Goal: Task Accomplishment & Management: Manage account settings

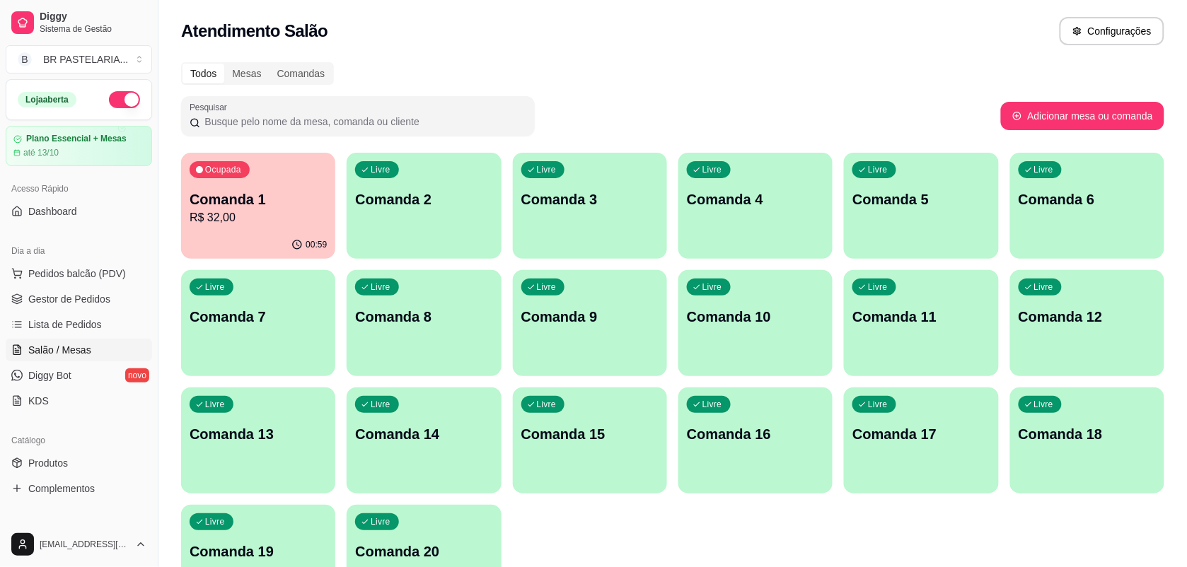
click at [245, 207] on p "Comanda 1" at bounding box center [258, 200] width 137 height 20
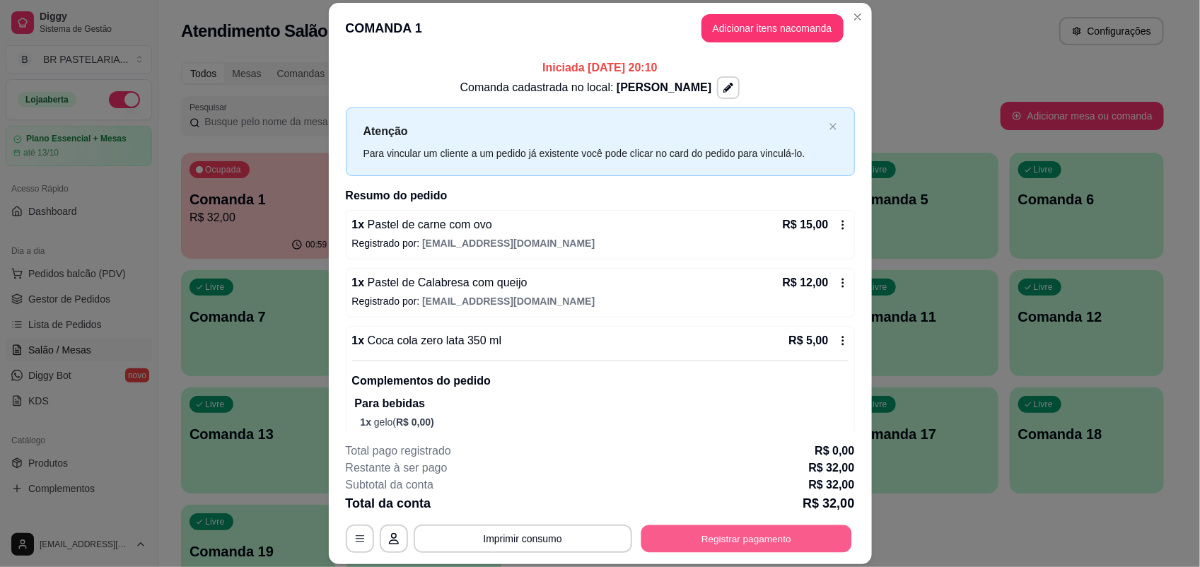
click at [777, 539] on button "Registrar pagamento" at bounding box center [746, 540] width 211 height 28
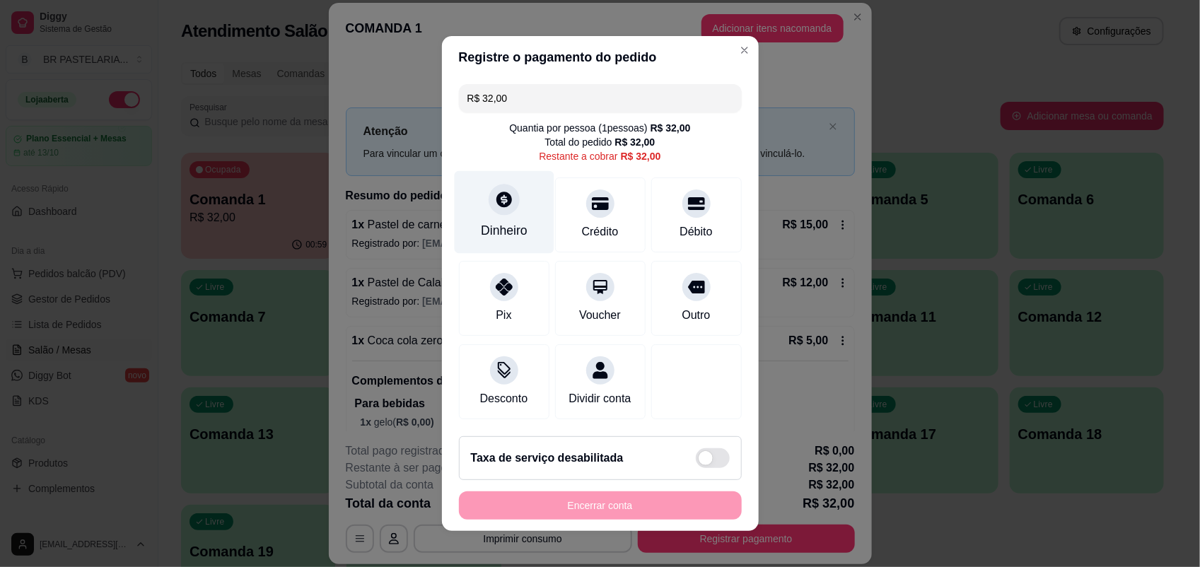
click at [494, 221] on div "Dinheiro" at bounding box center [504, 230] width 47 height 18
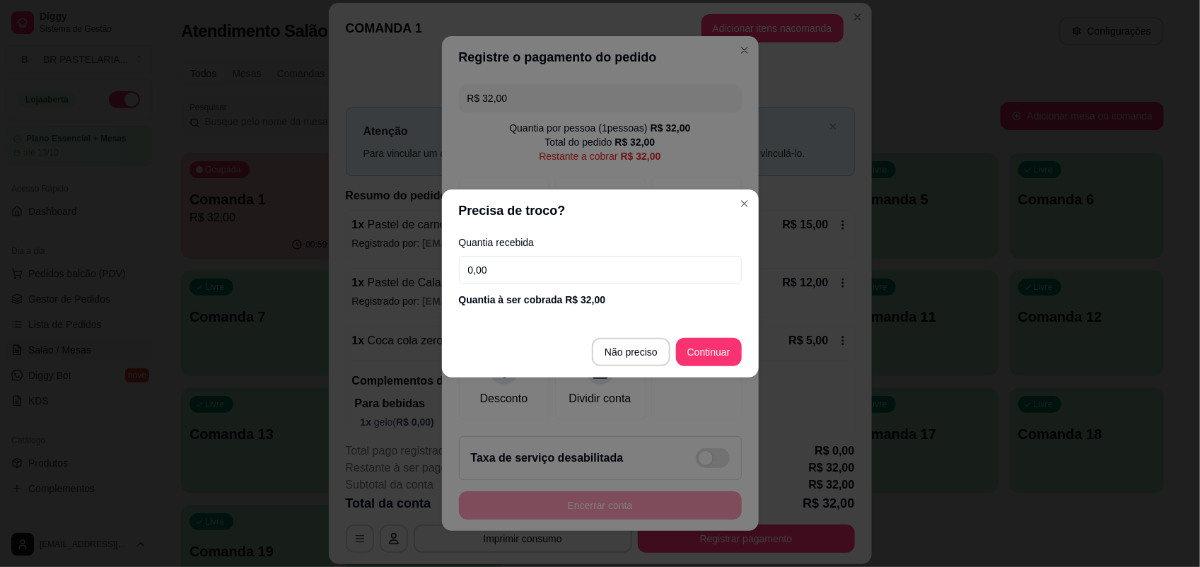
click at [536, 269] on input "0,00" at bounding box center [600, 270] width 283 height 28
type input "32,00"
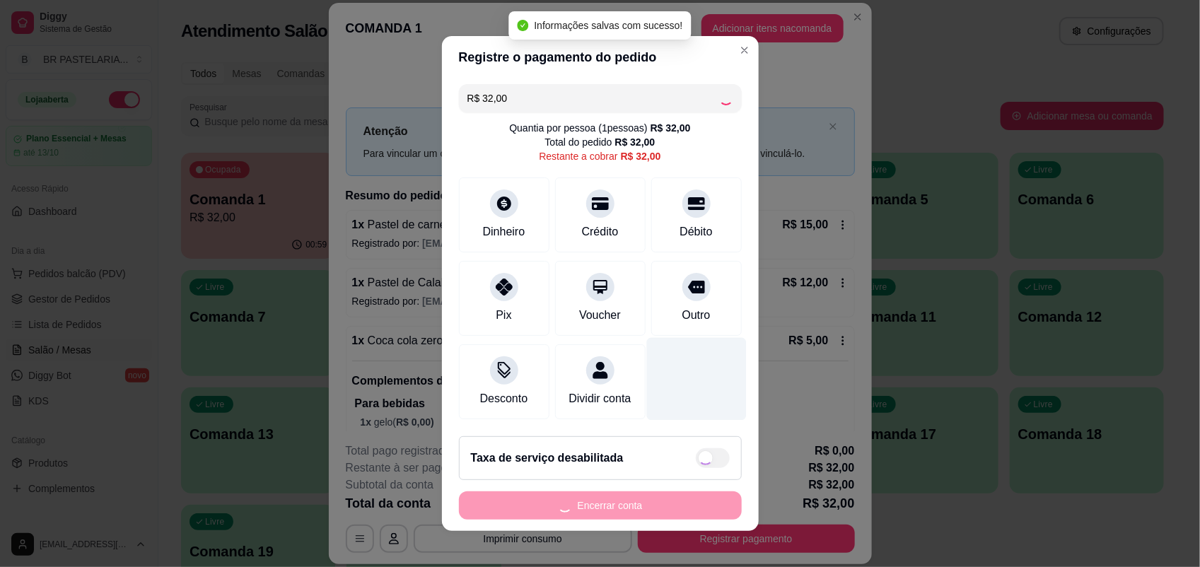
type input "R$ 0,00"
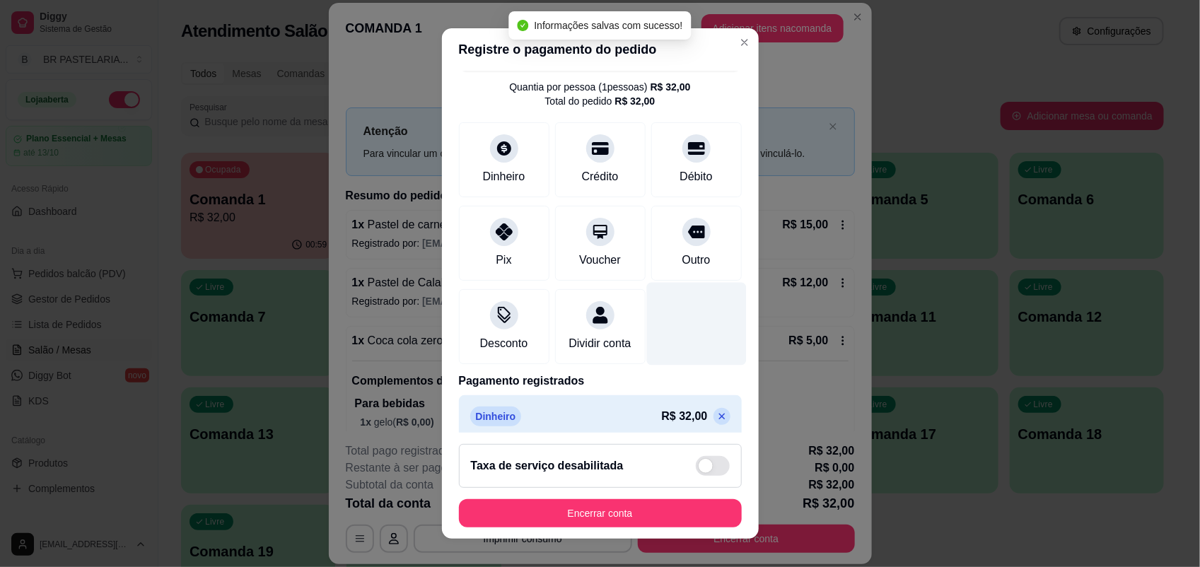
scroll to position [61, 0]
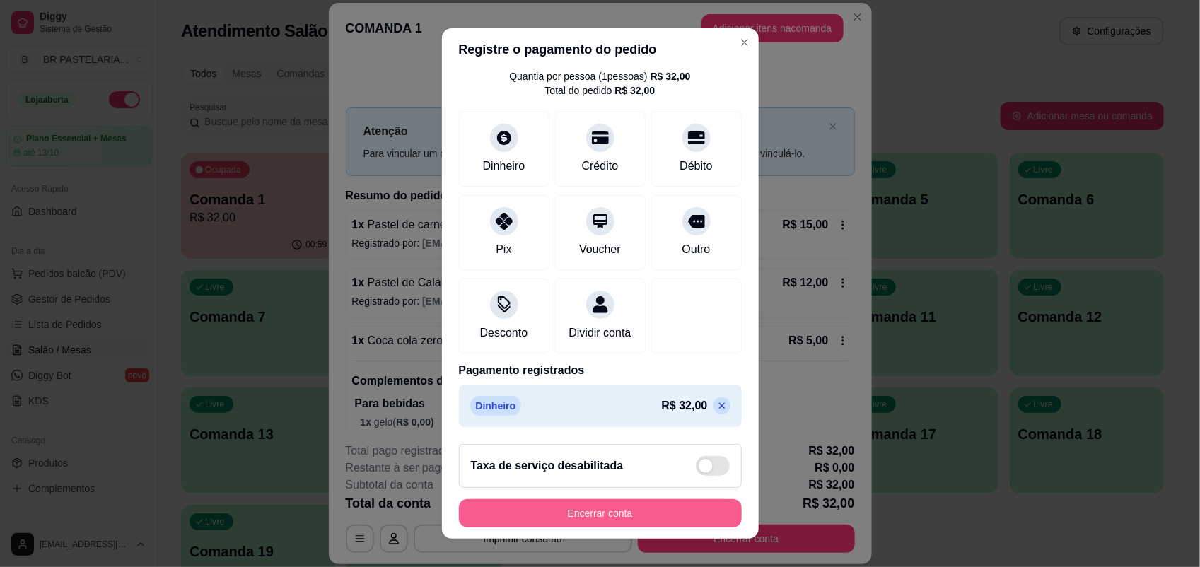
click at [669, 506] on button "Encerrar conta" at bounding box center [600, 513] width 283 height 28
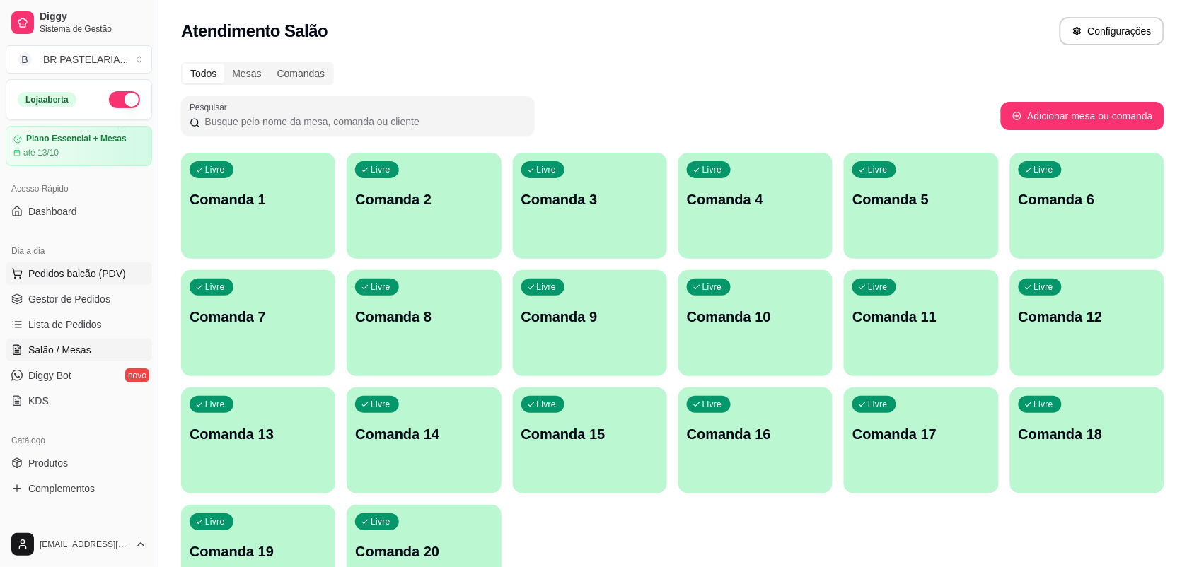
drag, startPoint x: 50, startPoint y: 298, endPoint x: 103, endPoint y: 265, distance: 63.2
click at [50, 298] on span "Gestor de Pedidos" at bounding box center [69, 299] width 82 height 14
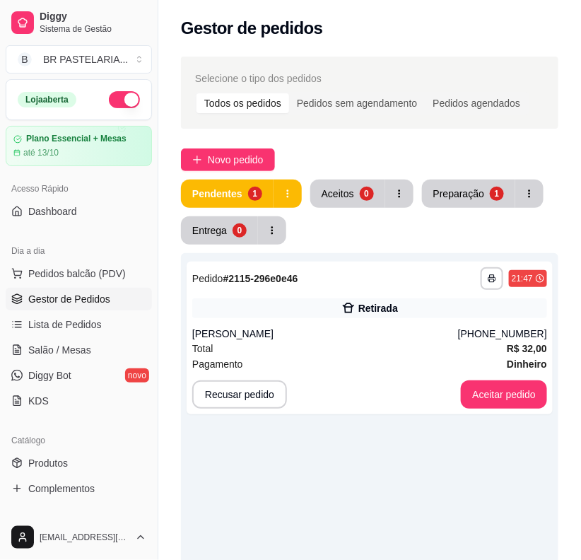
click at [386, 464] on div "**********" at bounding box center [370, 533] width 378 height 560
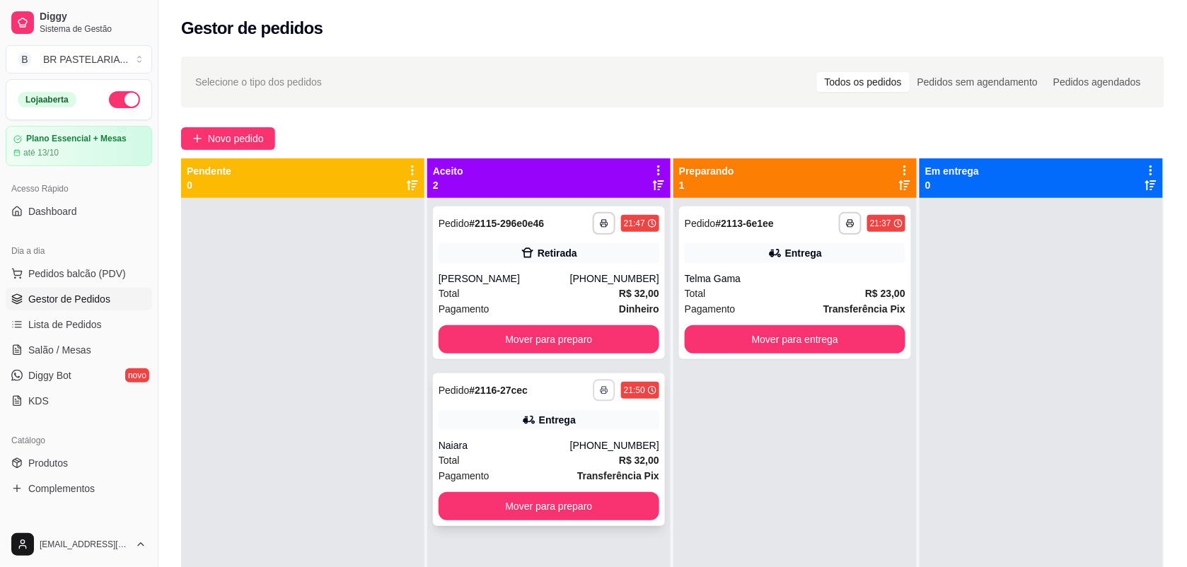
click at [594, 390] on button "button" at bounding box center [604, 390] width 22 height 22
click at [581, 444] on button "IMPRESSORA" at bounding box center [561, 440] width 103 height 23
click at [602, 387] on polyline "button" at bounding box center [604, 388] width 4 height 3
click at [561, 436] on button "IMPRESSORA" at bounding box center [560, 440] width 99 height 22
click at [472, 245] on div "Retirada" at bounding box center [549, 253] width 221 height 20
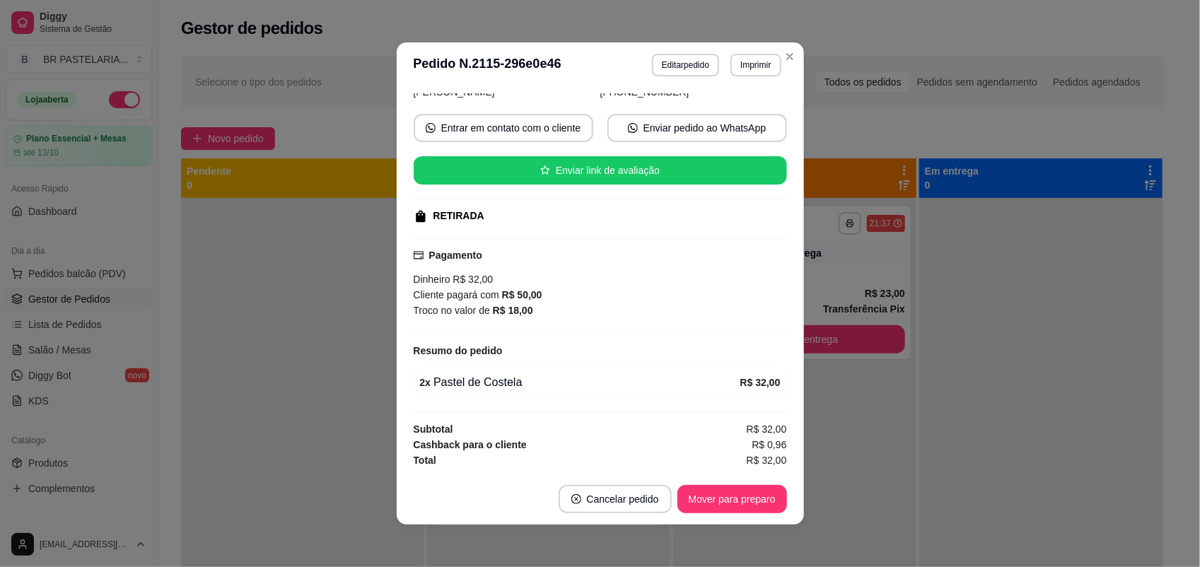
scroll to position [2, 0]
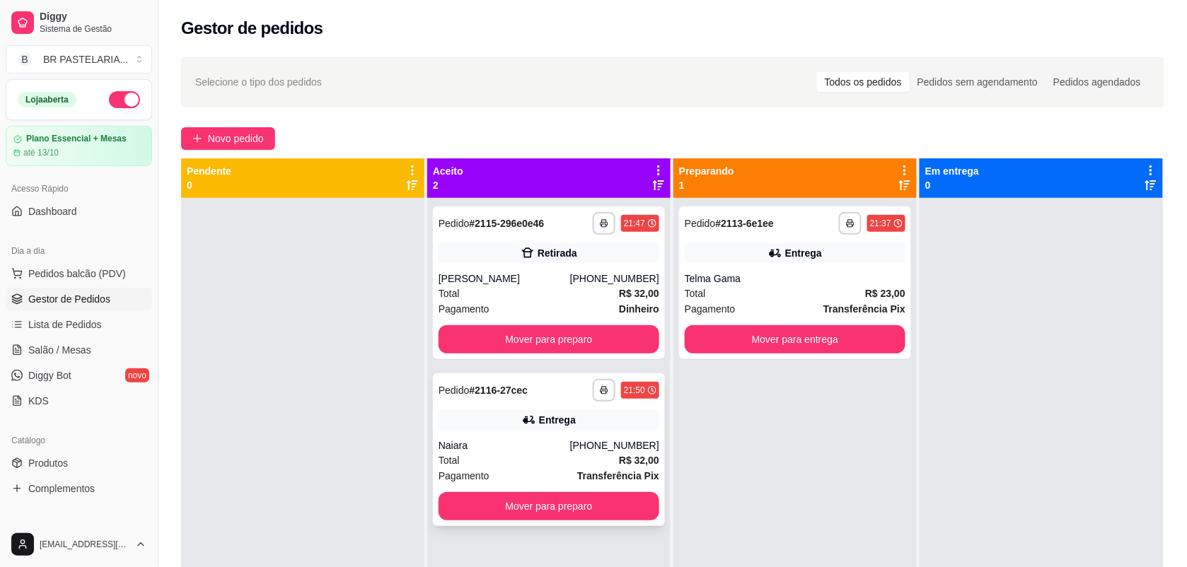
click at [545, 465] on div "Total R$ 32,00" at bounding box center [549, 461] width 221 height 16
click at [530, 458] on div "Total R$ 32,00" at bounding box center [549, 461] width 221 height 16
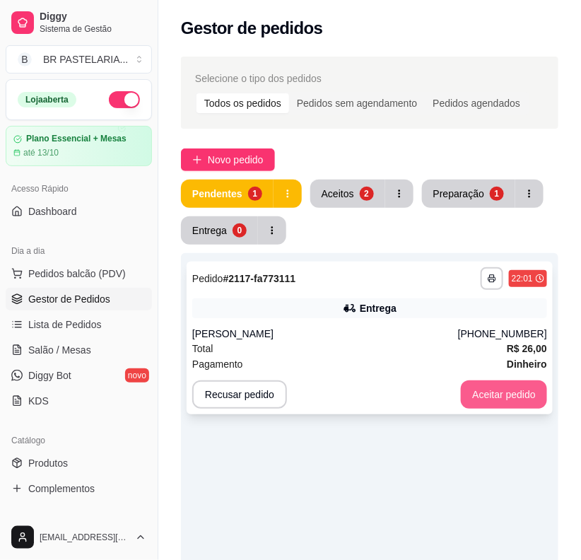
click at [477, 390] on button "Aceitar pedido" at bounding box center [504, 395] width 86 height 28
click at [518, 403] on button "Aceitar pedido" at bounding box center [504, 395] width 86 height 28
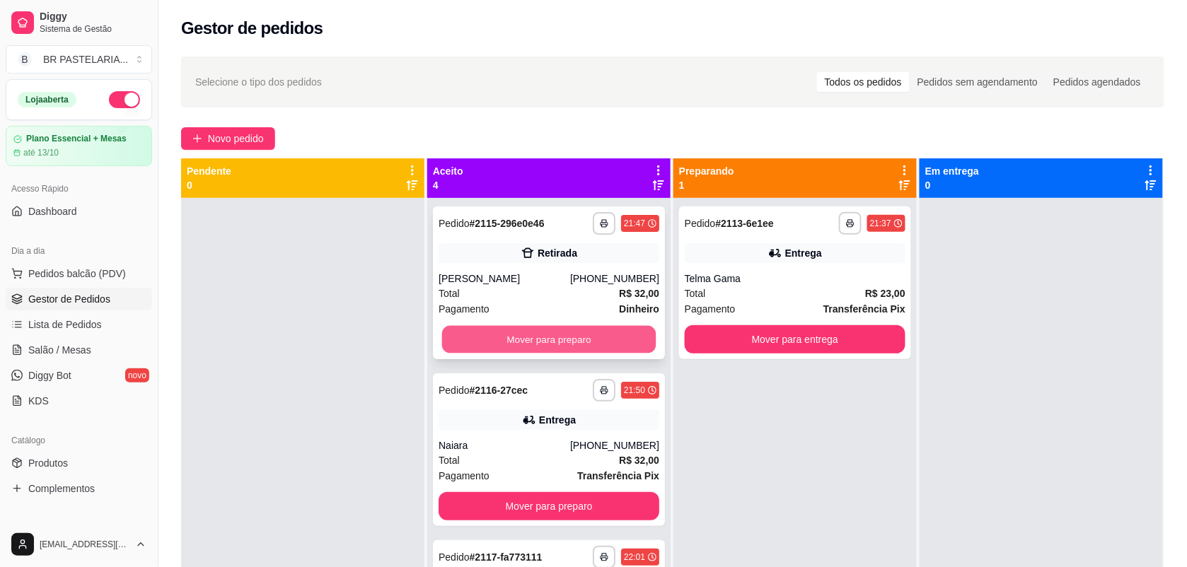
click at [571, 331] on button "Mover para preparo" at bounding box center [549, 340] width 214 height 28
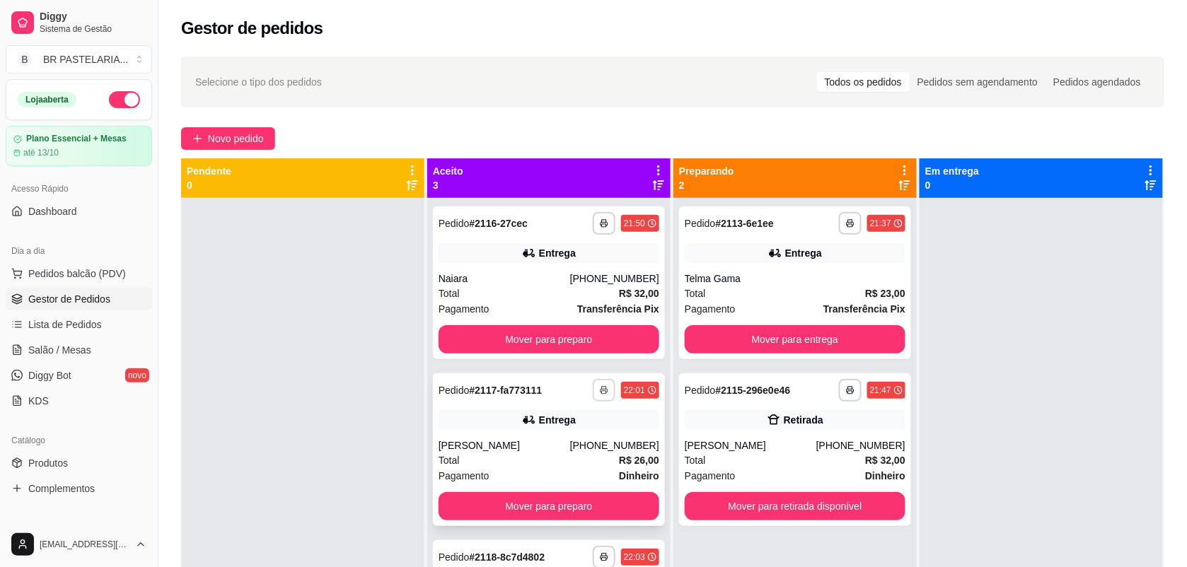
scroll to position [0, 0]
click at [582, 336] on button "Mover para preparo" at bounding box center [549, 339] width 221 height 28
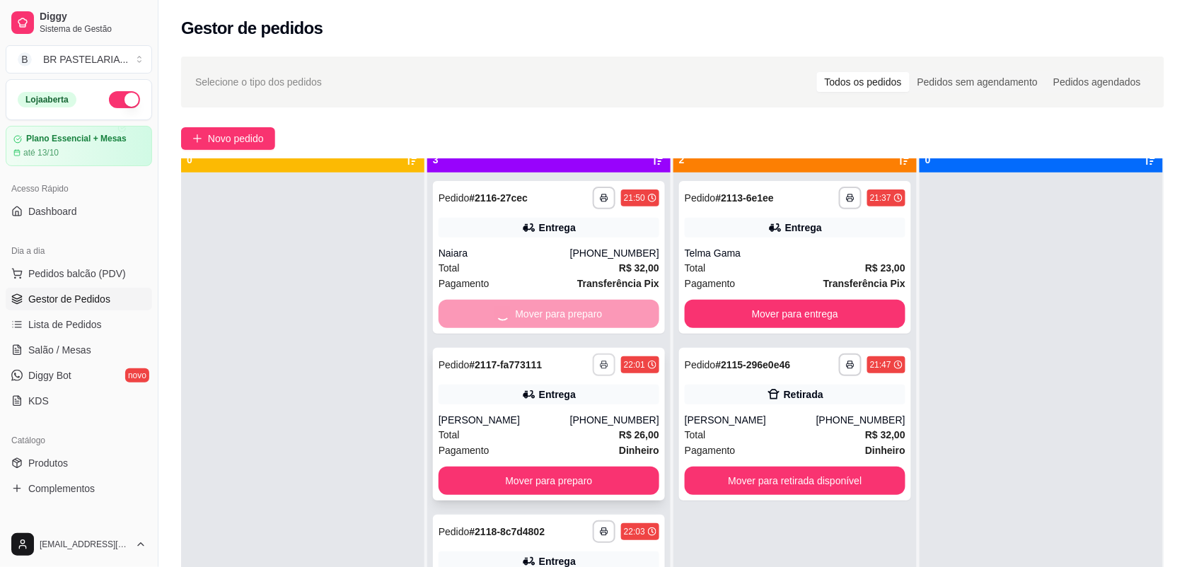
scroll to position [40, 0]
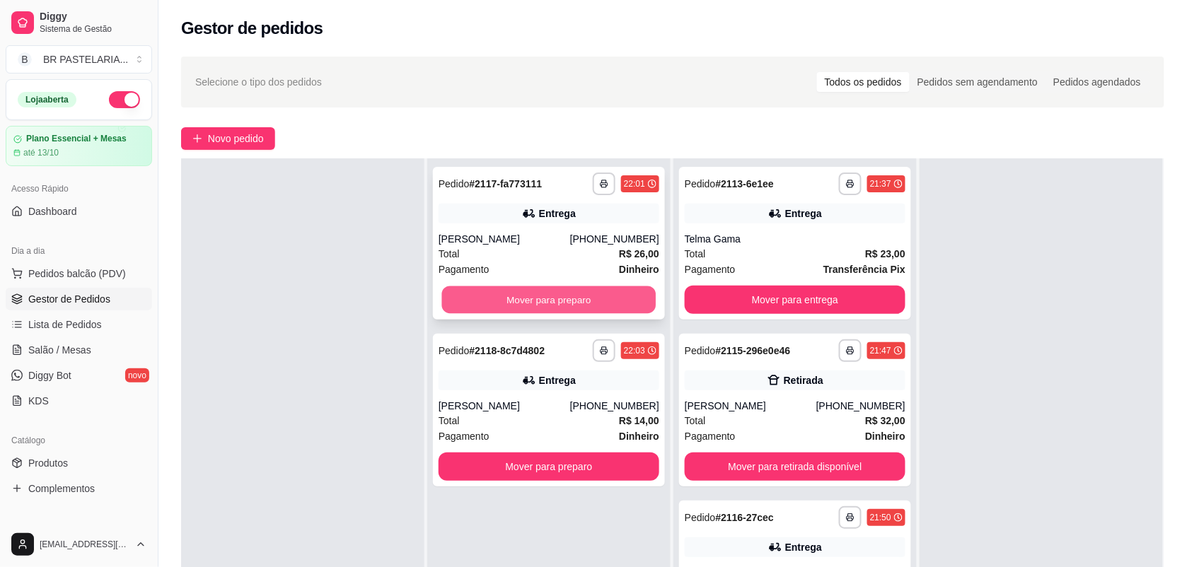
click at [584, 302] on button "Mover para preparo" at bounding box center [549, 300] width 214 height 28
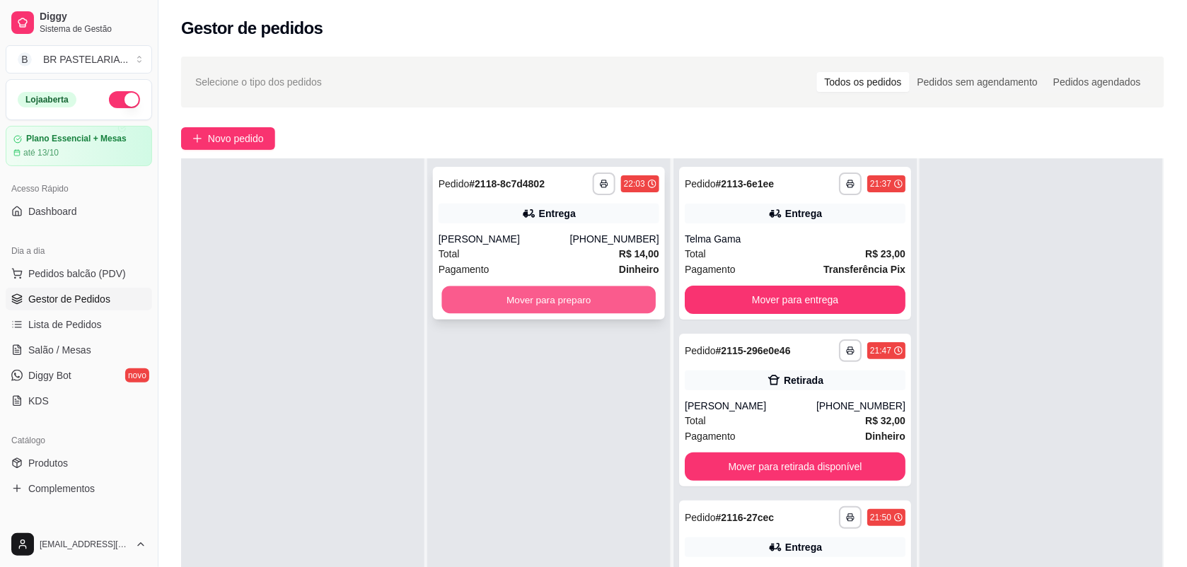
click at [575, 289] on button "Mover para preparo" at bounding box center [549, 300] width 214 height 28
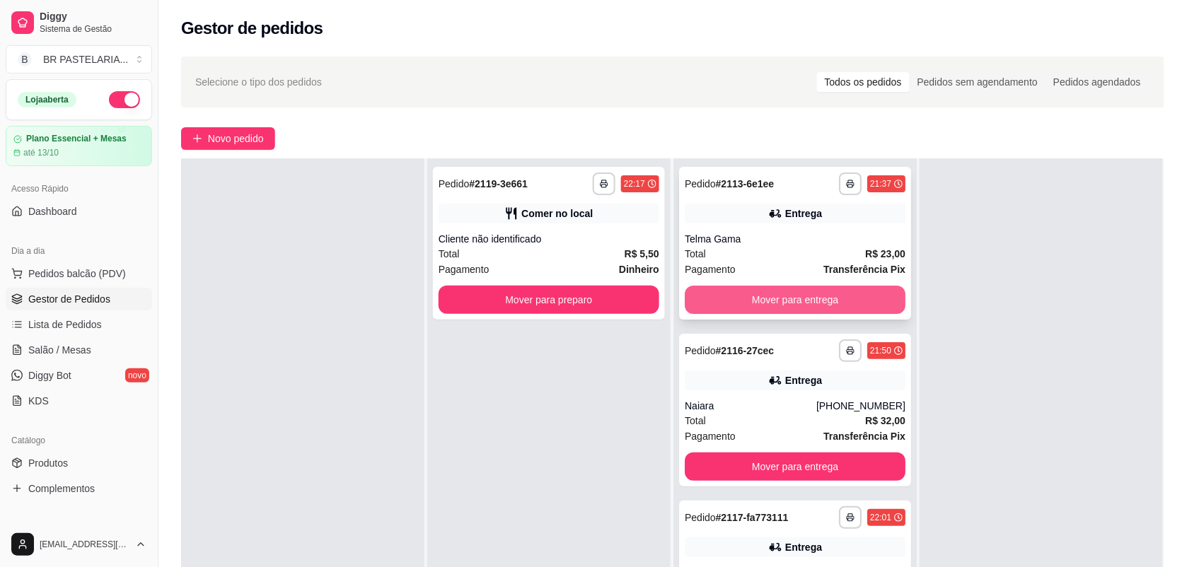
click at [784, 296] on button "Mover para entrega" at bounding box center [795, 300] width 221 height 28
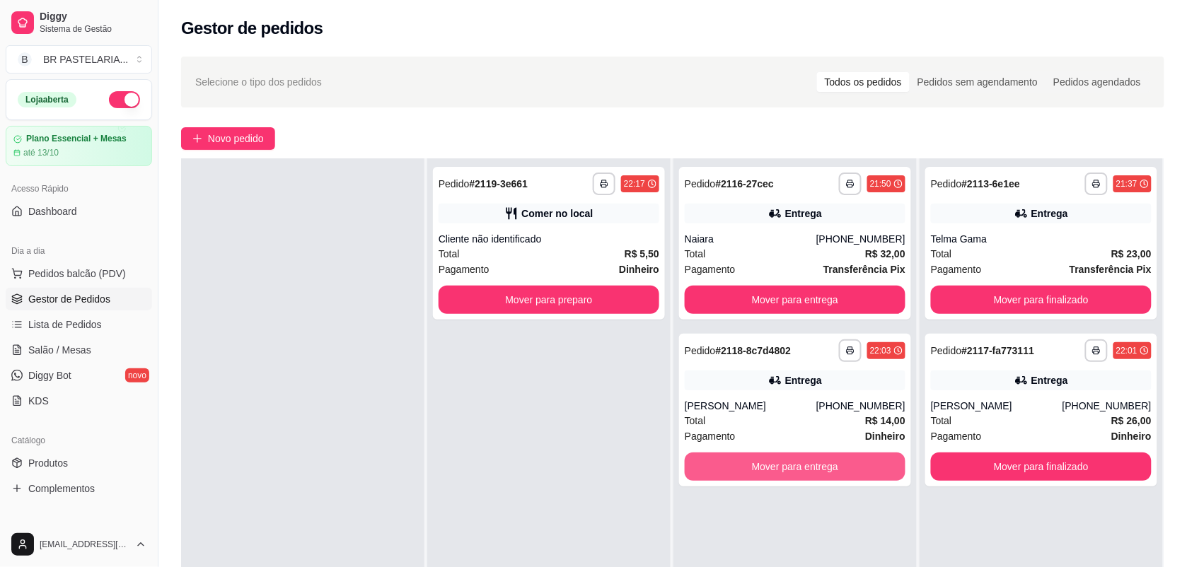
click at [793, 469] on button "Mover para entrega" at bounding box center [795, 467] width 221 height 28
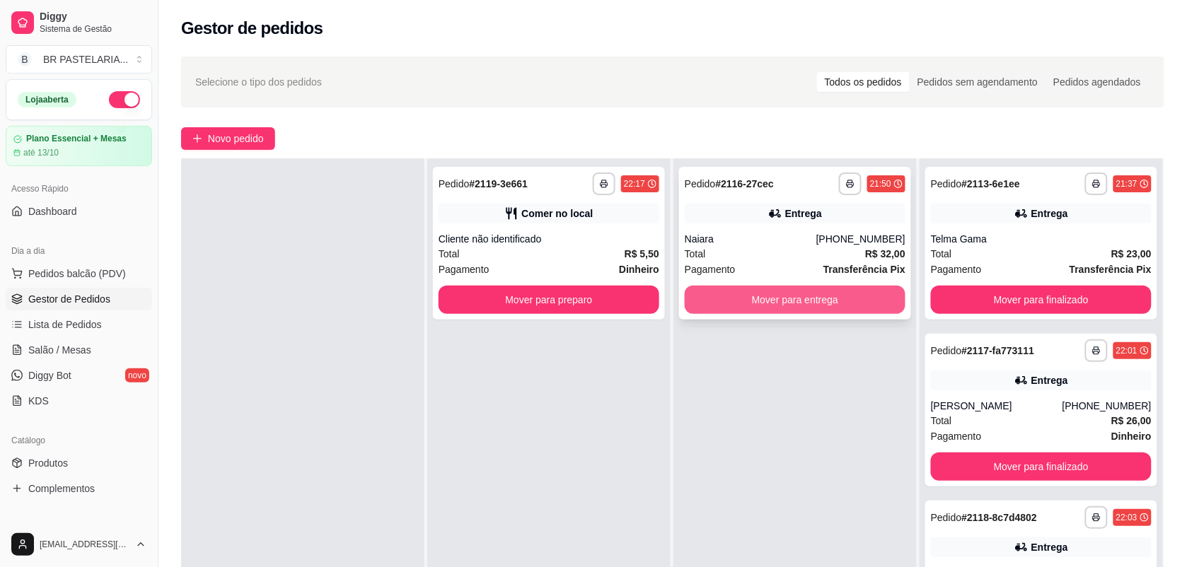
click at [744, 302] on button "Mover para entrega" at bounding box center [795, 300] width 221 height 28
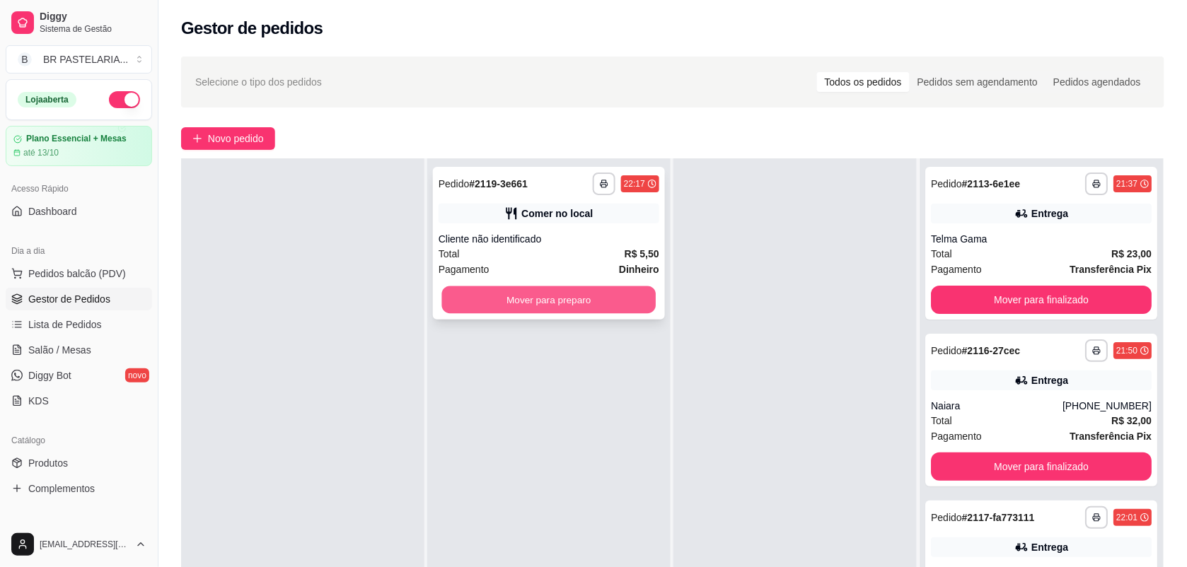
click at [521, 304] on button "Mover para preparo" at bounding box center [549, 300] width 214 height 28
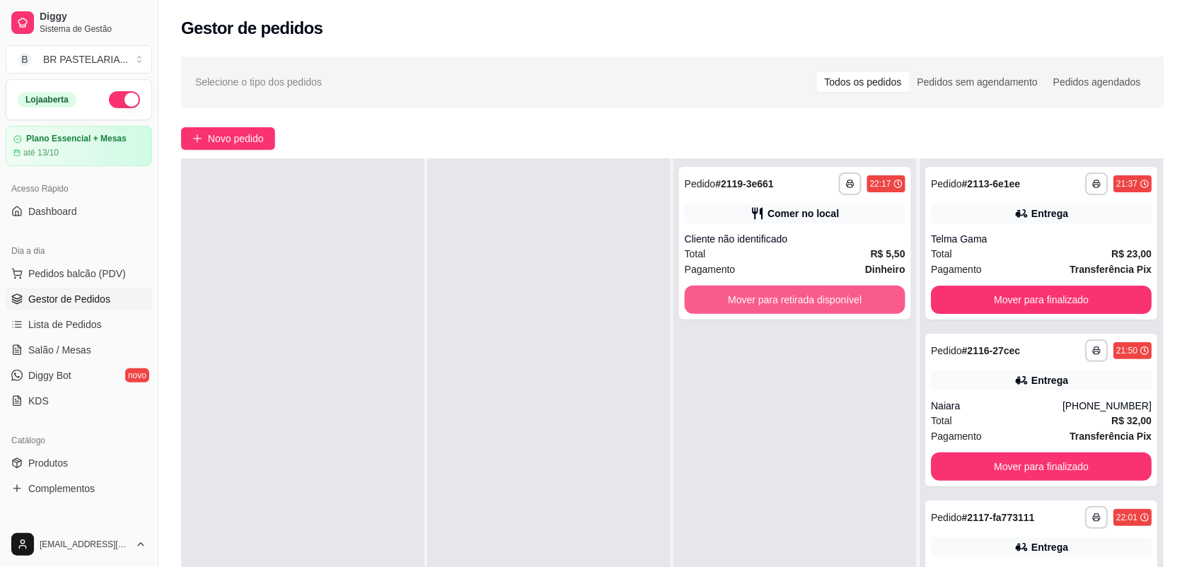
click at [771, 298] on button "Mover para retirada disponível" at bounding box center [795, 300] width 221 height 28
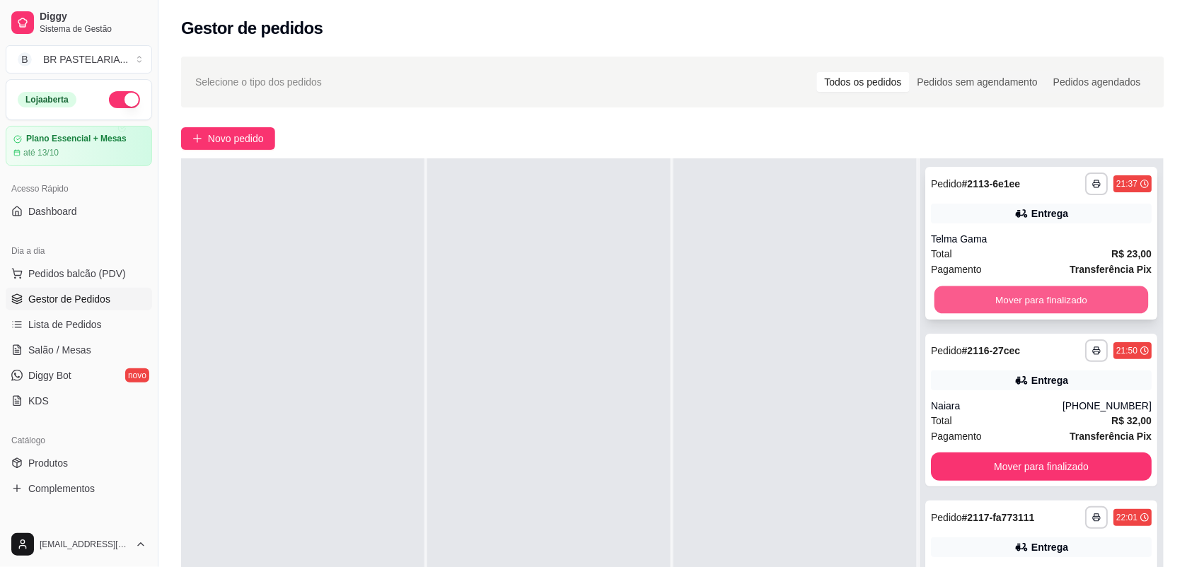
click at [1033, 291] on button "Mover para finalizado" at bounding box center [1041, 300] width 214 height 28
click at [1033, 292] on button "Mover para finalizado" at bounding box center [1041, 300] width 214 height 28
click at [1033, 292] on button "Mover para finalizado" at bounding box center [1041, 300] width 221 height 28
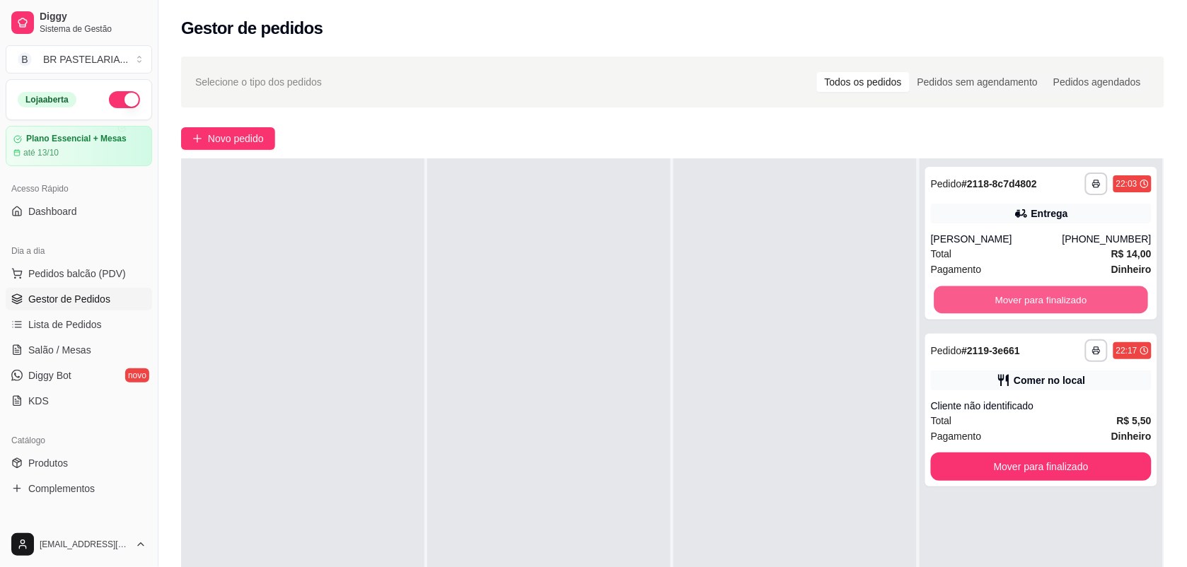
click at [1033, 292] on button "Mover para finalizado" at bounding box center [1041, 300] width 214 height 28
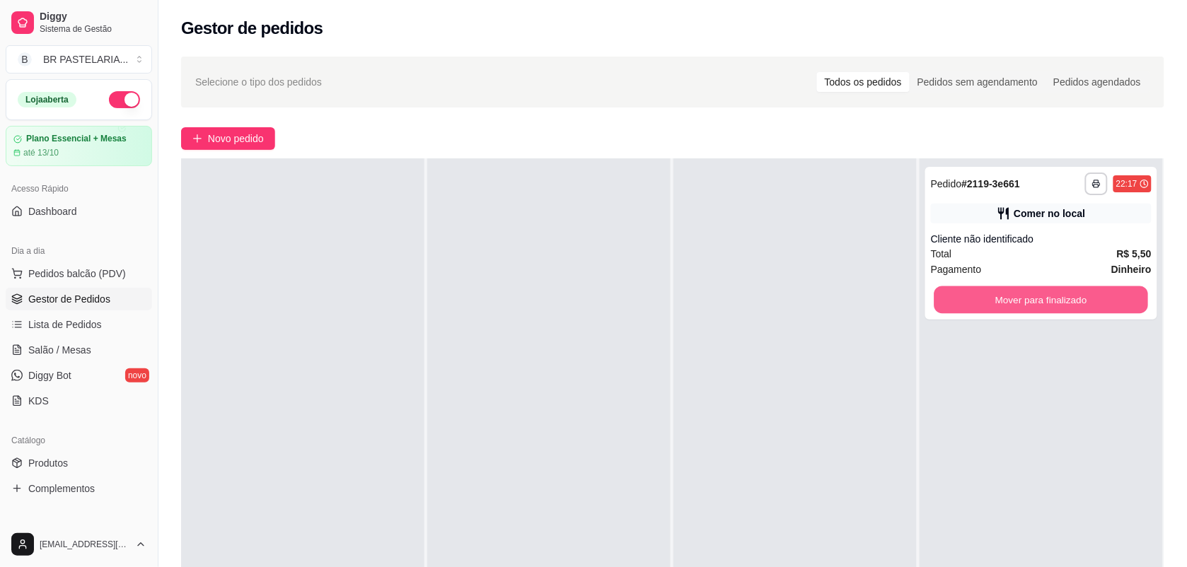
click at [1033, 292] on button "Mover para finalizado" at bounding box center [1041, 300] width 214 height 28
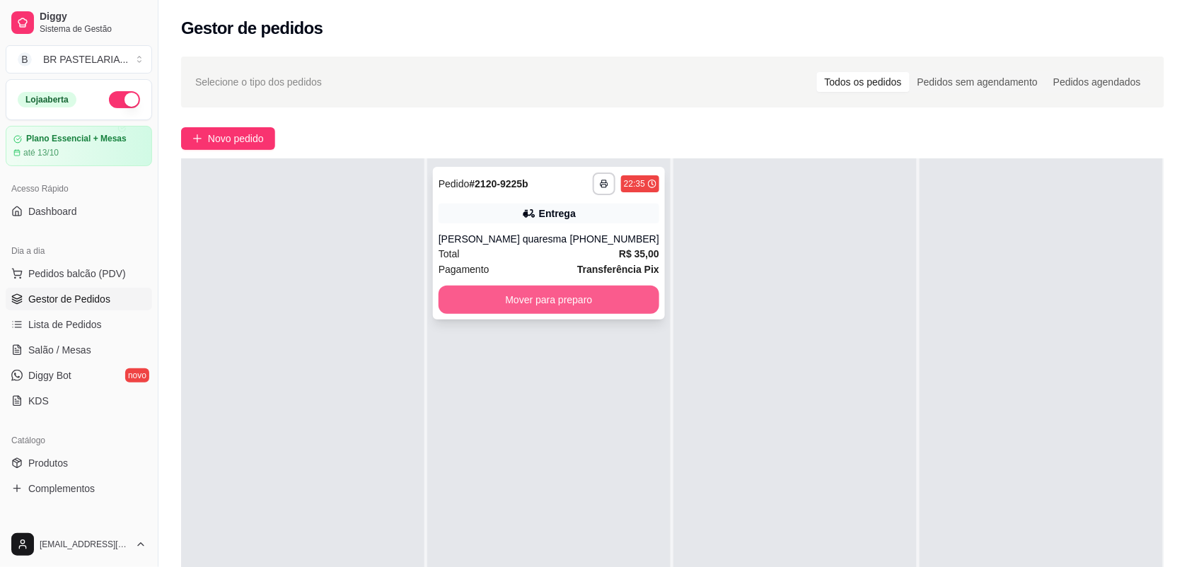
click at [567, 299] on button "Mover para preparo" at bounding box center [549, 300] width 221 height 28
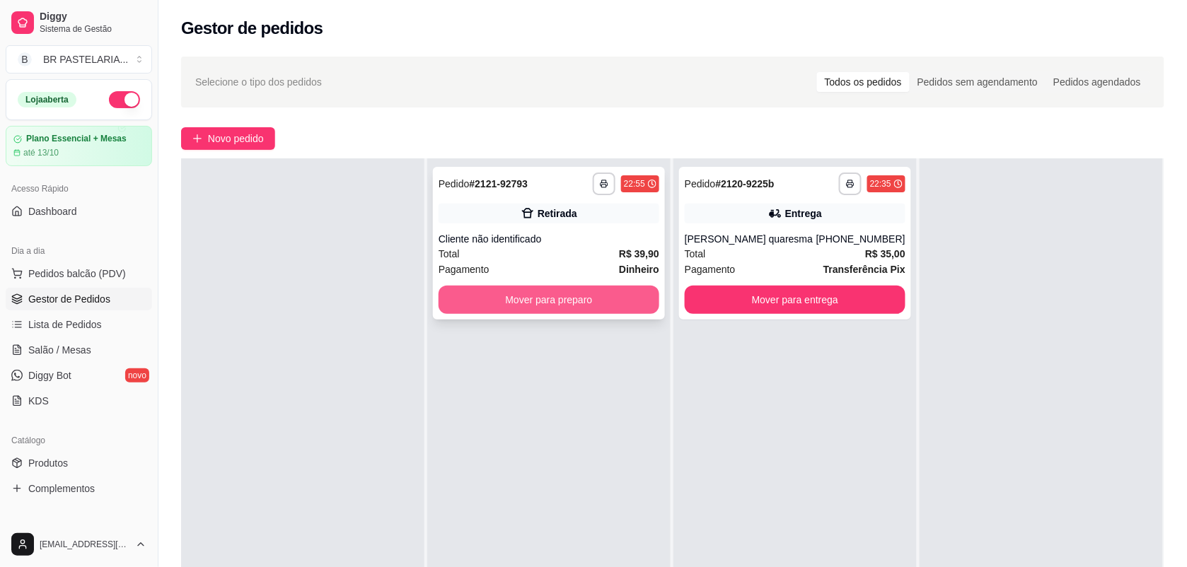
click at [564, 298] on button "Mover para preparo" at bounding box center [549, 300] width 221 height 28
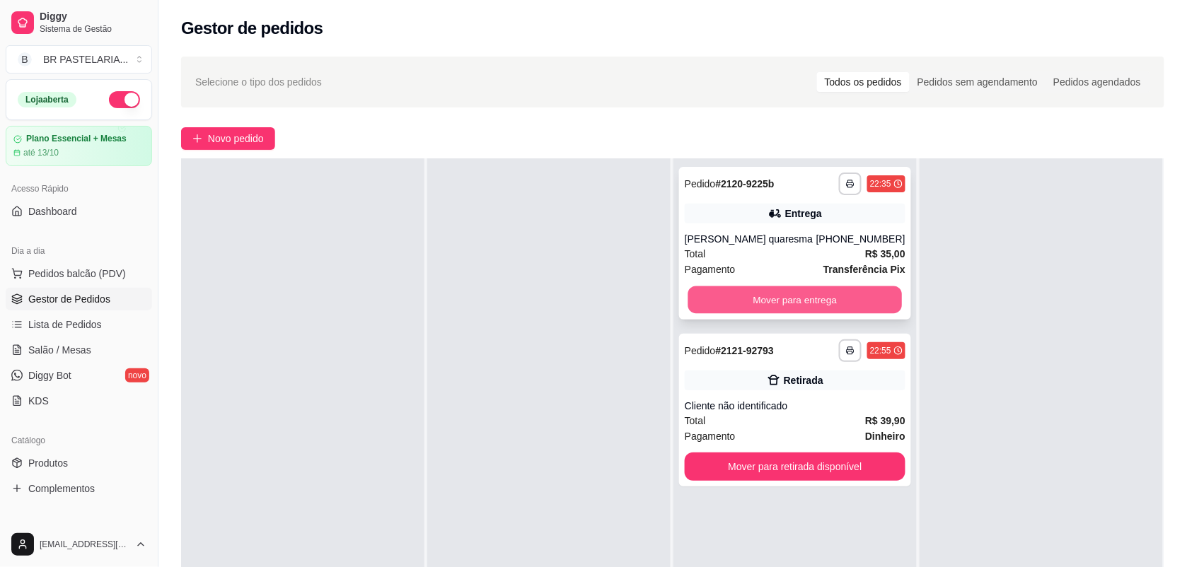
click at [792, 303] on button "Mover para entrega" at bounding box center [795, 300] width 214 height 28
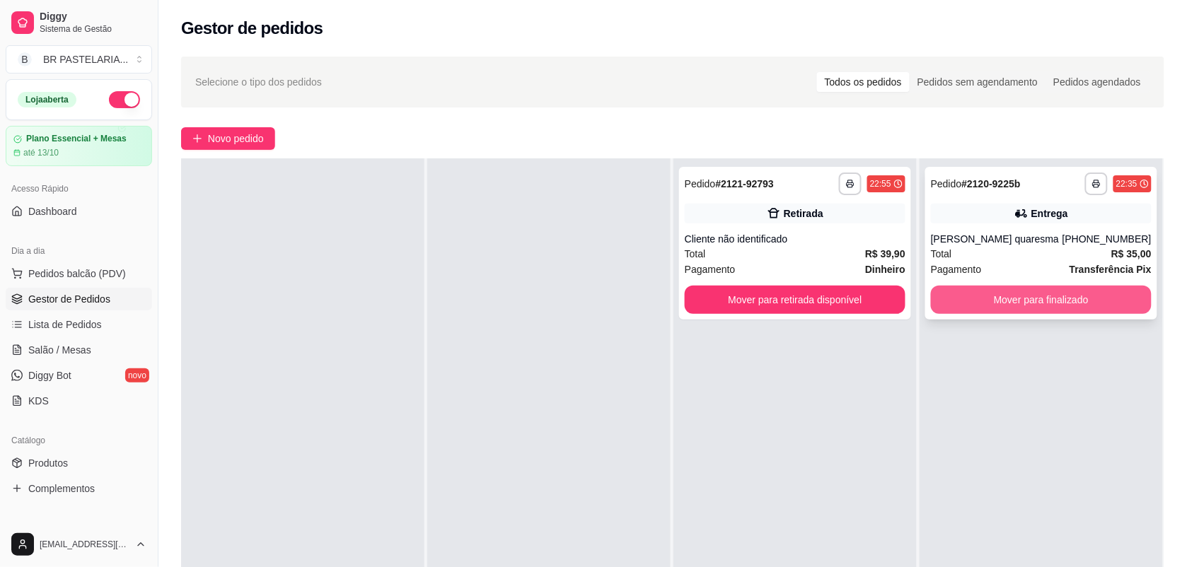
click at [1015, 303] on button "Mover para finalizado" at bounding box center [1041, 300] width 221 height 28
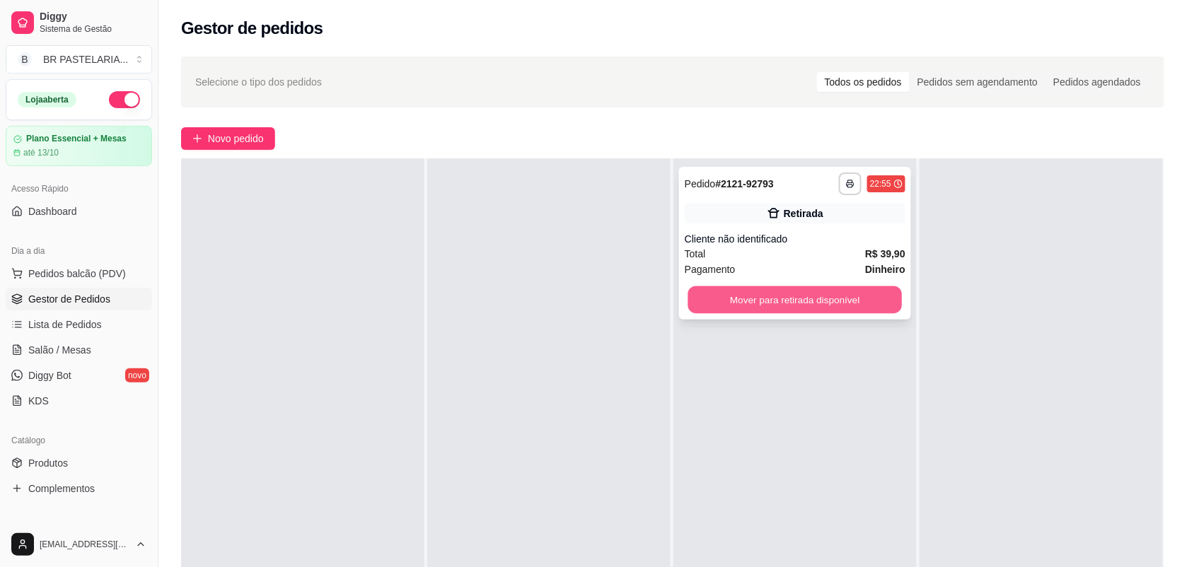
click at [767, 306] on button "Mover para retirada disponível" at bounding box center [795, 300] width 214 height 28
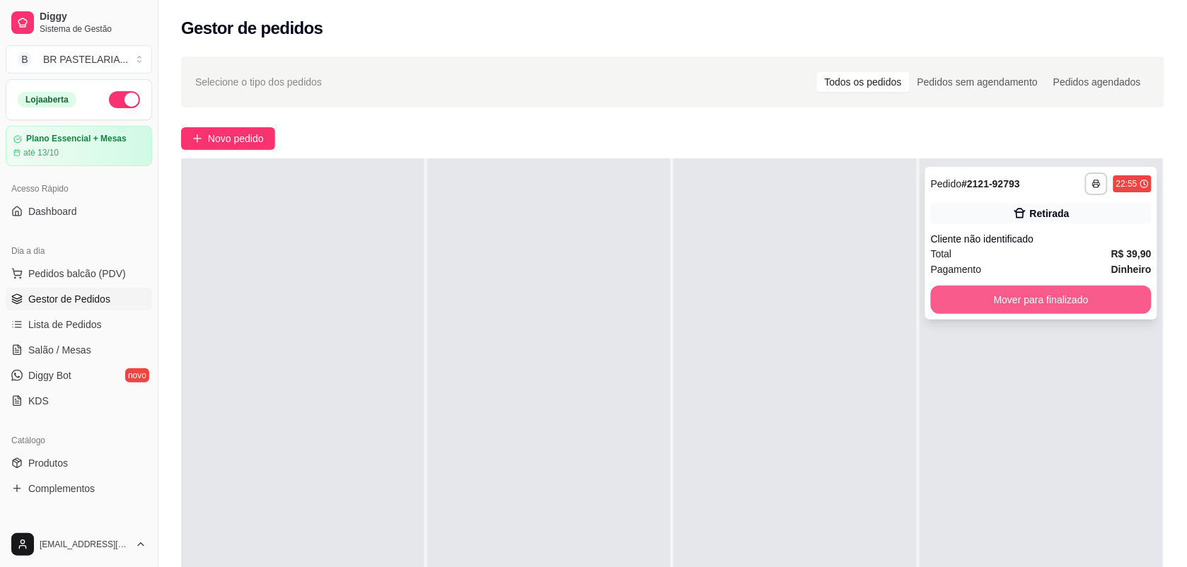
click at [1095, 306] on button "Mover para finalizado" at bounding box center [1041, 300] width 221 height 28
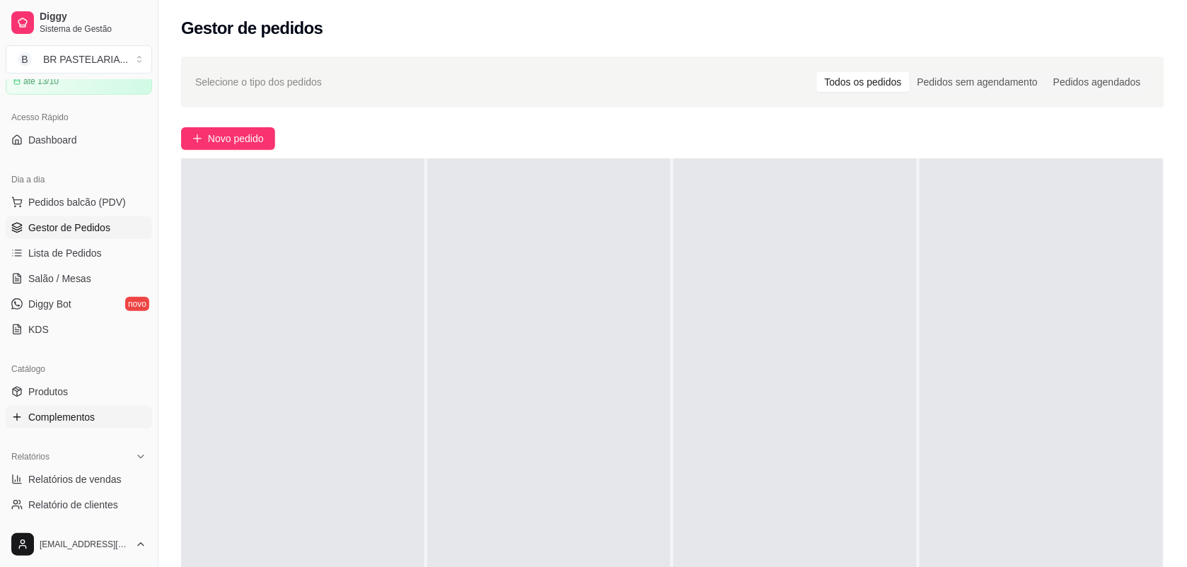
scroll to position [177, 0]
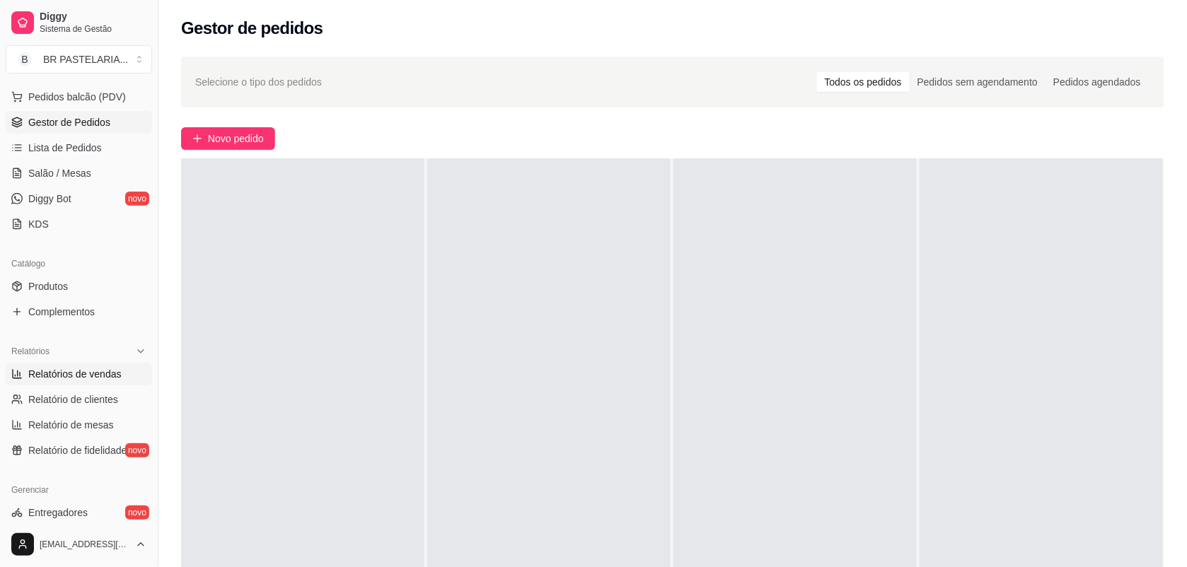
click at [93, 376] on span "Relatórios de vendas" at bounding box center [74, 374] width 93 height 14
select select "ALL"
select select "0"
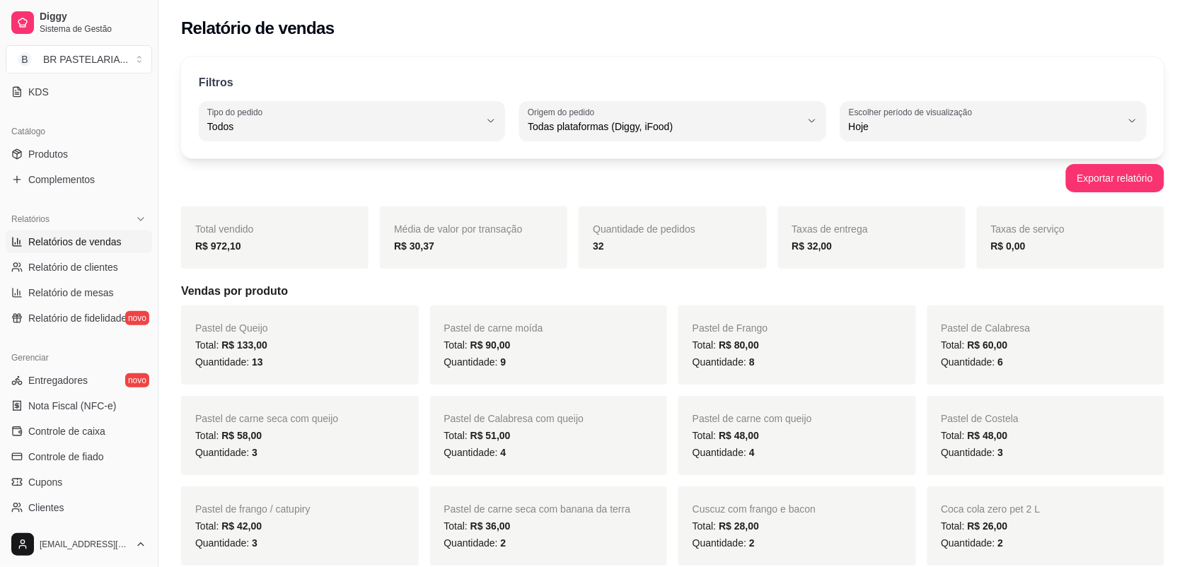
scroll to position [354, 0]
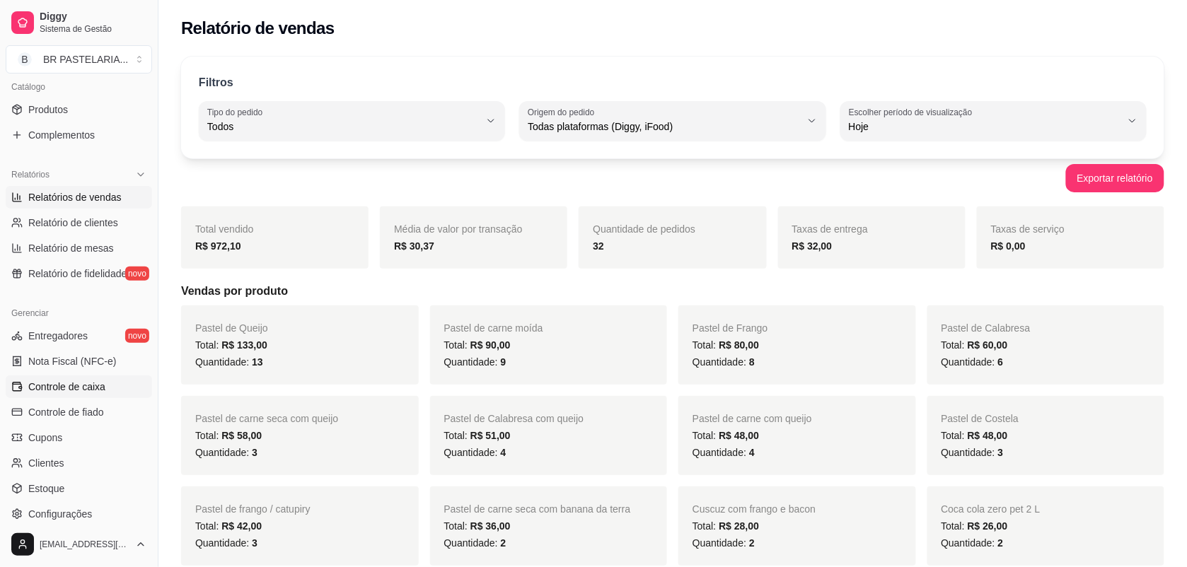
click at [108, 394] on link "Controle de caixa" at bounding box center [79, 387] width 146 height 23
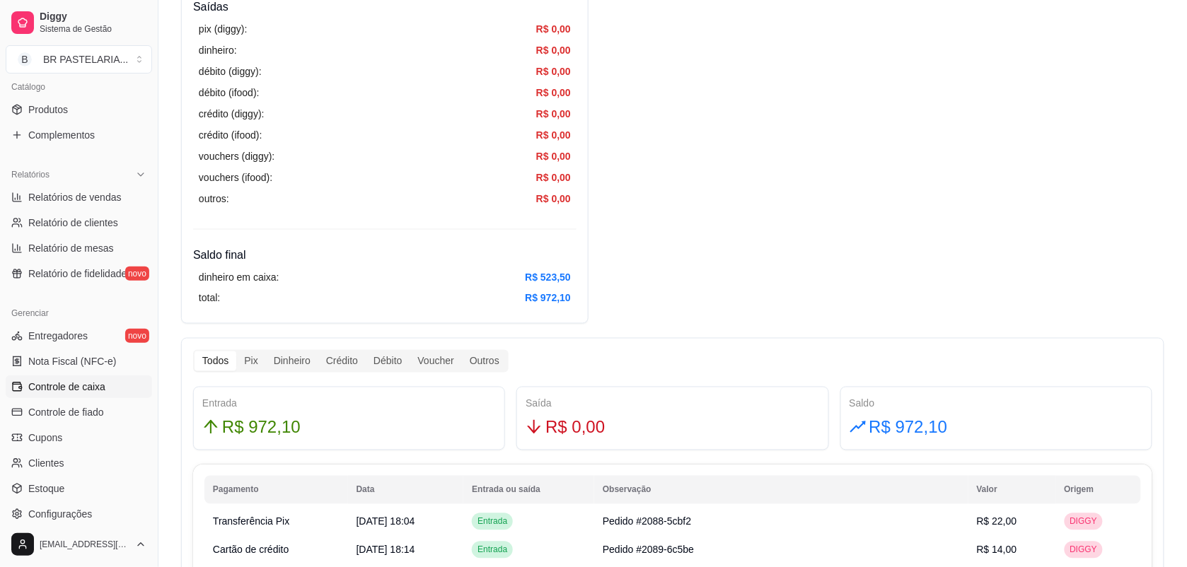
scroll to position [530, 0]
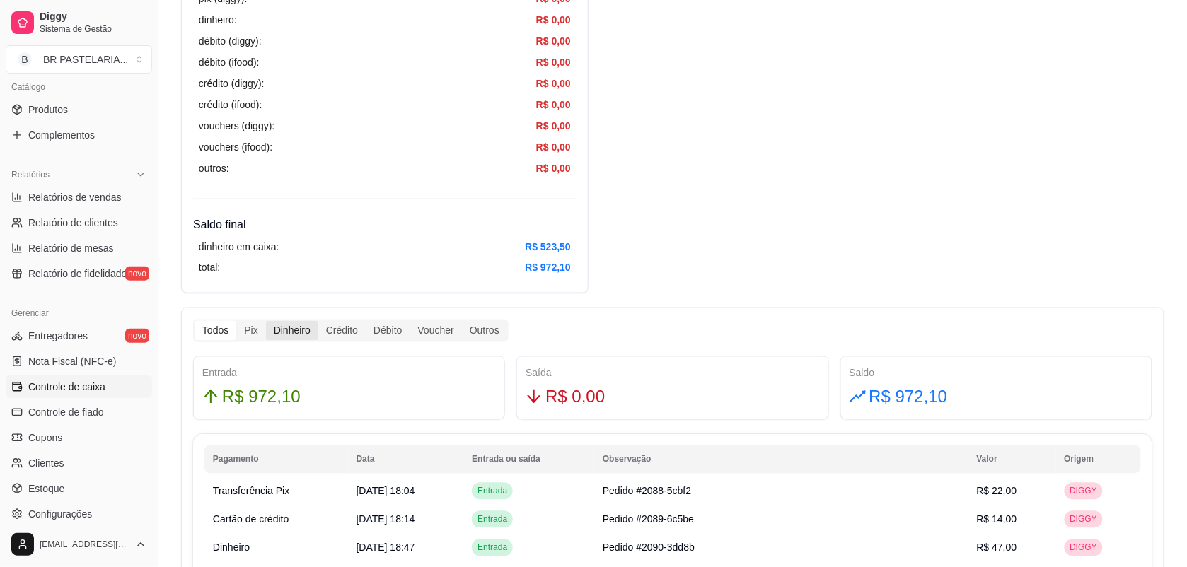
click at [304, 327] on div "Dinheiro" at bounding box center [292, 331] width 52 height 20
click at [266, 321] on input "Dinheiro" at bounding box center [266, 321] width 0 height 0
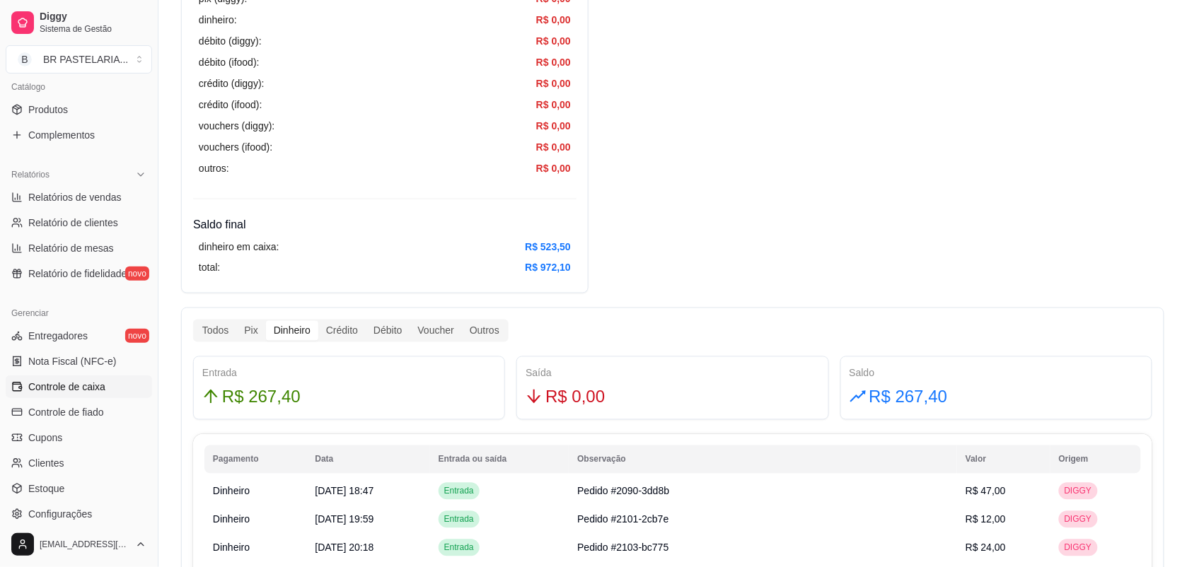
click at [291, 323] on div "Dinheiro" at bounding box center [292, 331] width 52 height 20
click at [266, 321] on input "Dinheiro" at bounding box center [266, 321] width 0 height 0
click at [292, 340] on div "Dinheiro" at bounding box center [292, 331] width 52 height 20
click at [266, 321] on input "Dinheiro" at bounding box center [266, 321] width 0 height 0
click at [294, 323] on div "Dinheiro" at bounding box center [292, 331] width 52 height 20
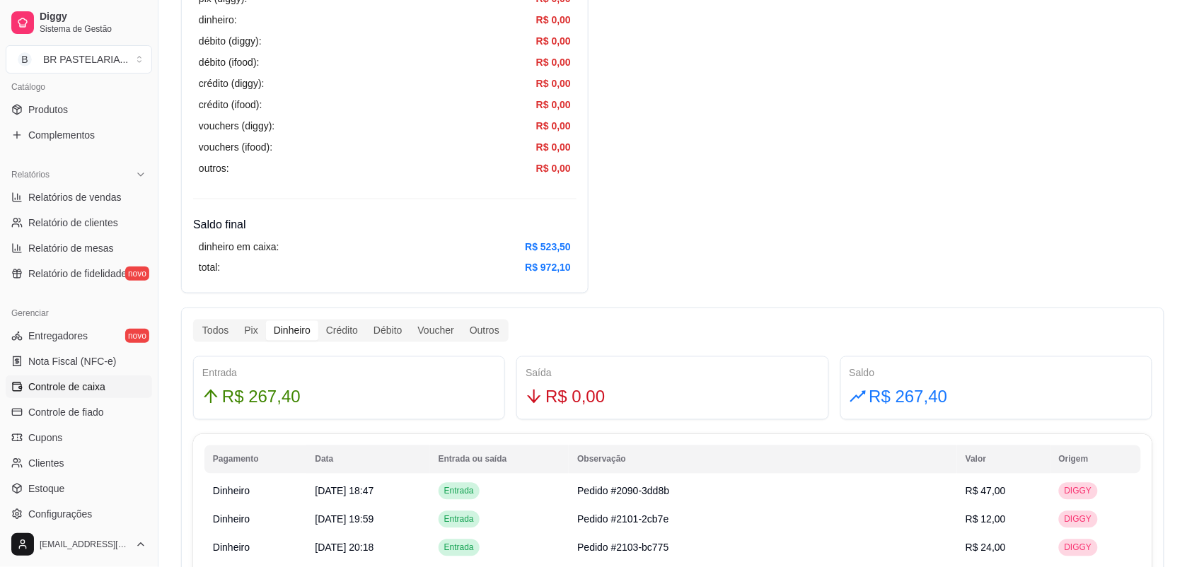
click at [266, 321] on input "Dinheiro" at bounding box center [266, 321] width 0 height 0
click at [292, 323] on div "Dinheiro" at bounding box center [292, 331] width 52 height 20
click at [266, 321] on input "Dinheiro" at bounding box center [266, 321] width 0 height 0
click at [292, 323] on div "Dinheiro" at bounding box center [292, 331] width 52 height 20
click at [266, 321] on input "Dinheiro" at bounding box center [266, 321] width 0 height 0
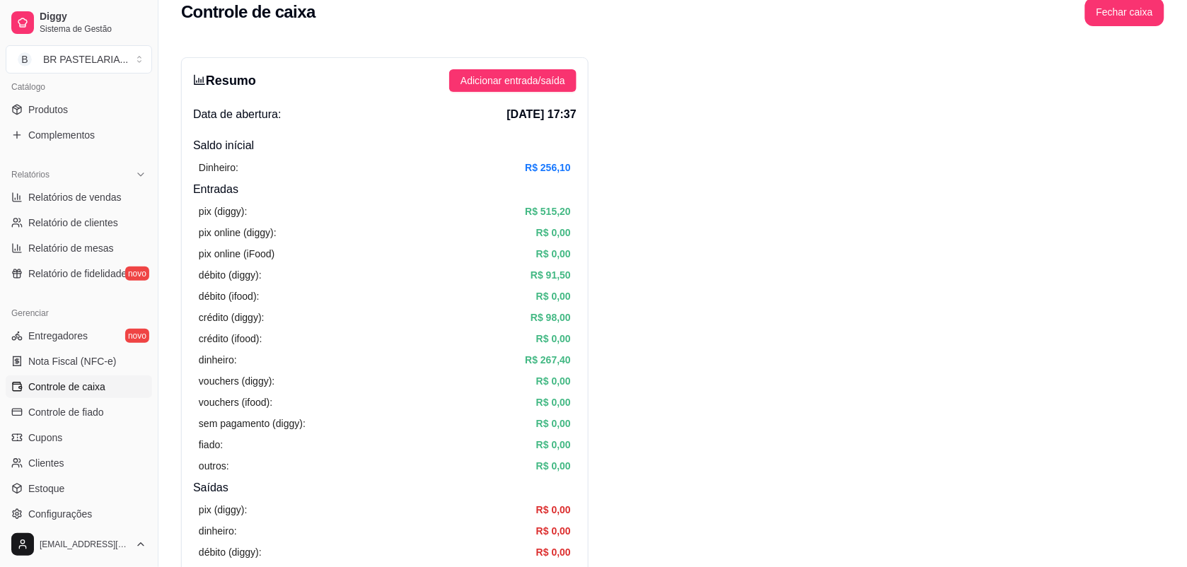
scroll to position [0, 0]
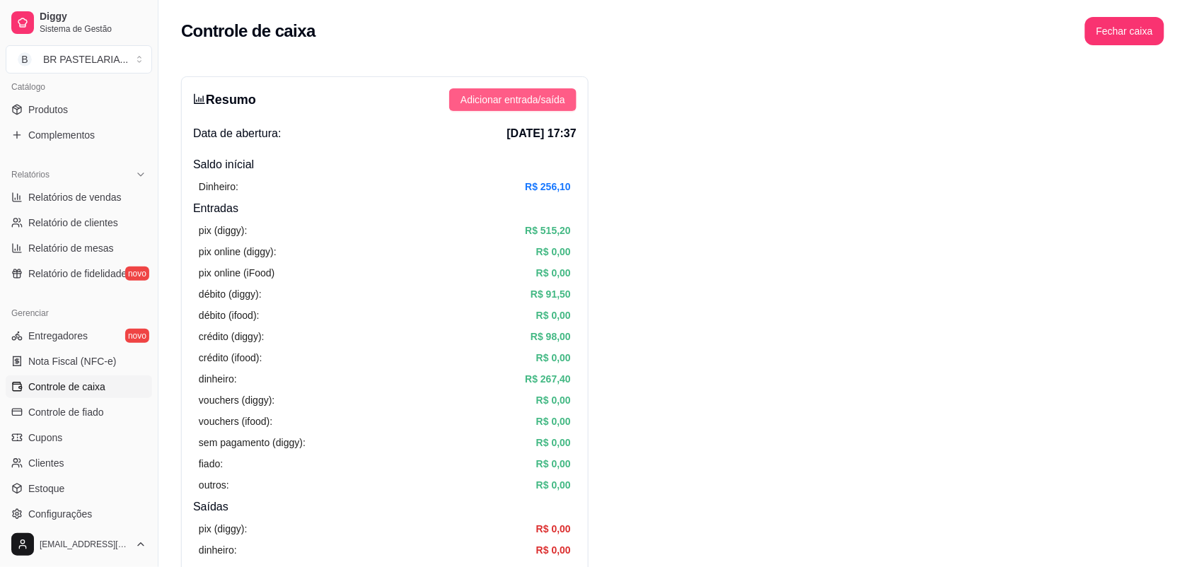
click at [541, 94] on span "Adicionar entrada/saída" at bounding box center [512, 100] width 105 height 16
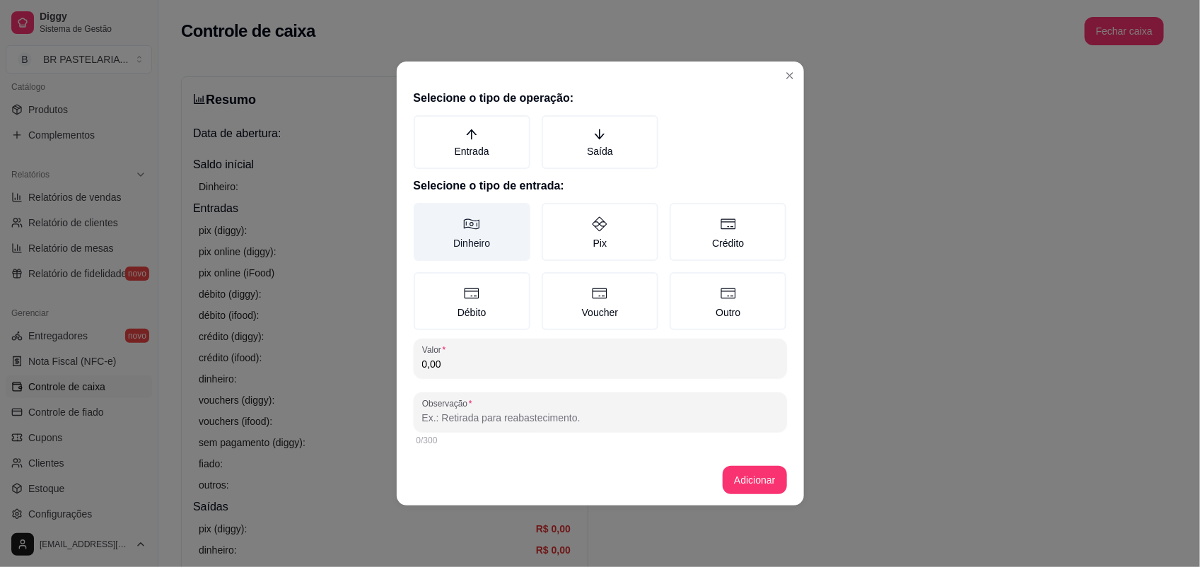
click at [492, 242] on label "Dinheiro" at bounding box center [472, 232] width 117 height 58
click at [424, 214] on button "Dinheiro" at bounding box center [418, 207] width 11 height 11
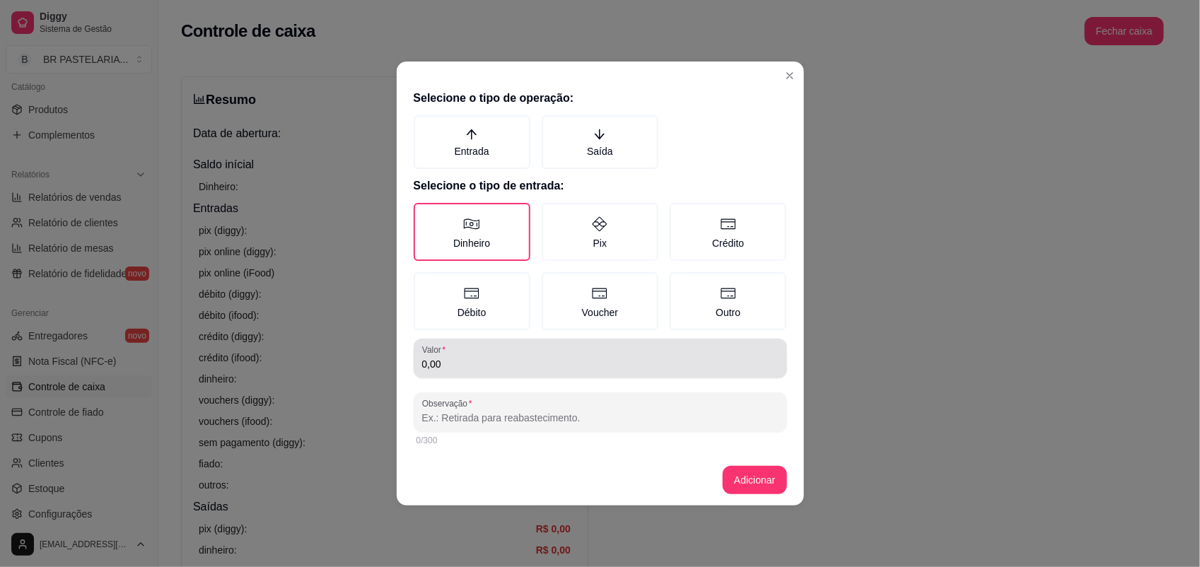
click at [475, 369] on input "0,00" at bounding box center [600, 364] width 356 height 14
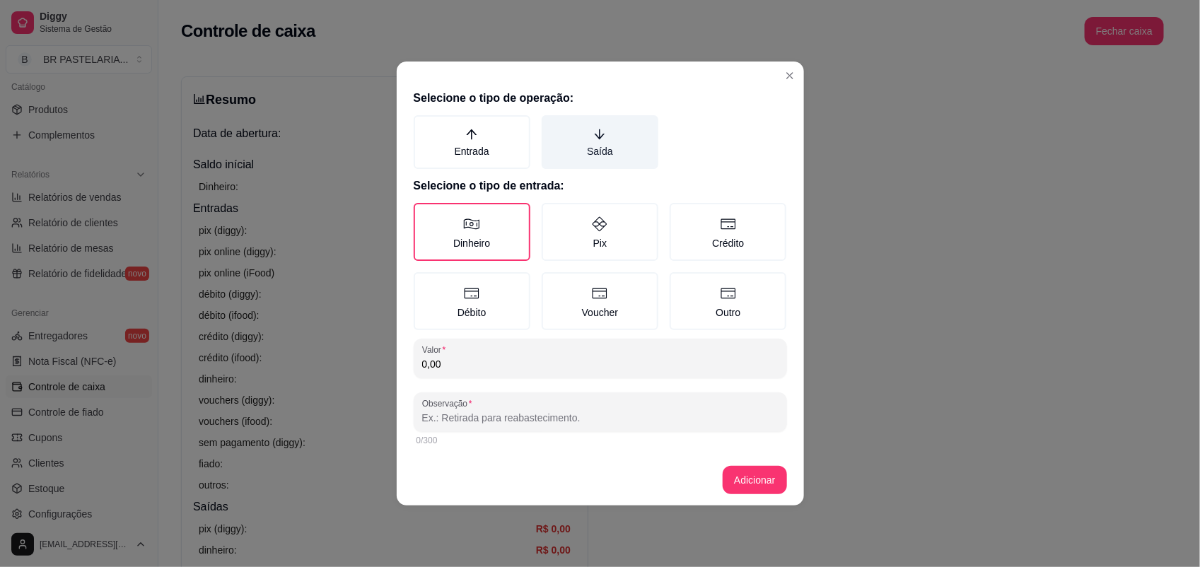
click at [603, 160] on label "Saída" at bounding box center [600, 142] width 117 height 54
click at [552, 126] on button "Saída" at bounding box center [546, 120] width 11 height 11
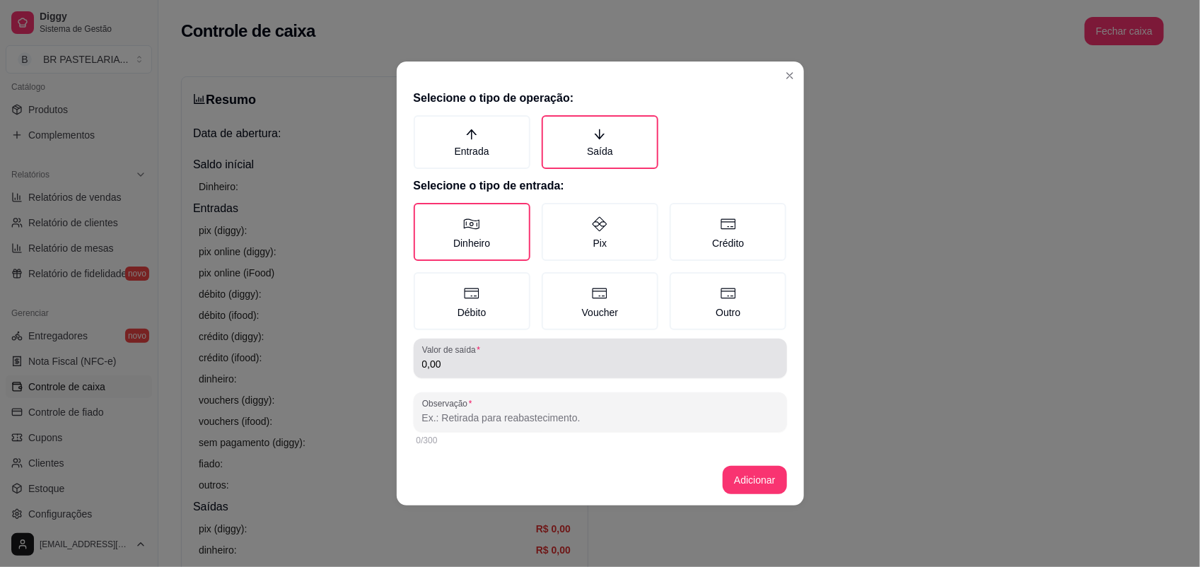
click at [446, 371] on div "Valor de saída 0,00" at bounding box center [600, 359] width 373 height 40
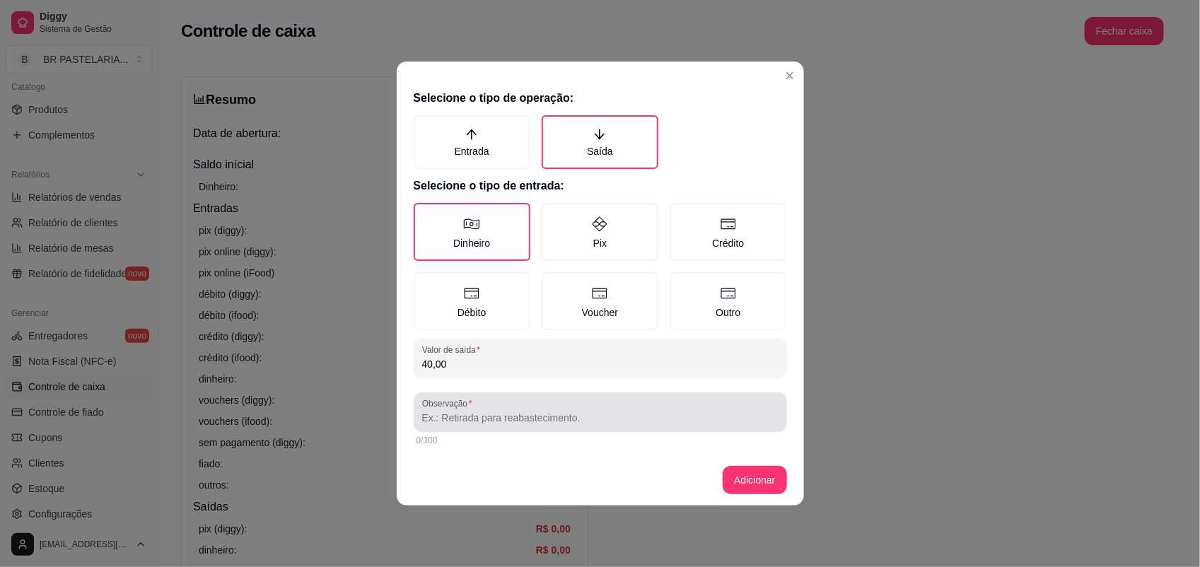
type input "40,00"
click at [548, 416] on input "Observação" at bounding box center [600, 418] width 356 height 14
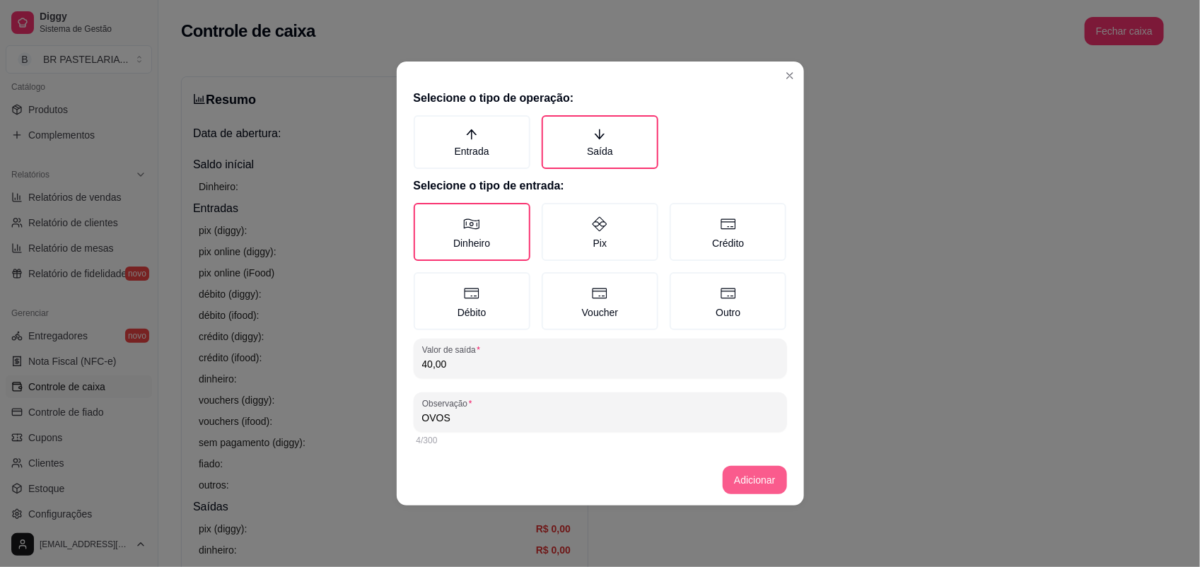
type input "OVOS"
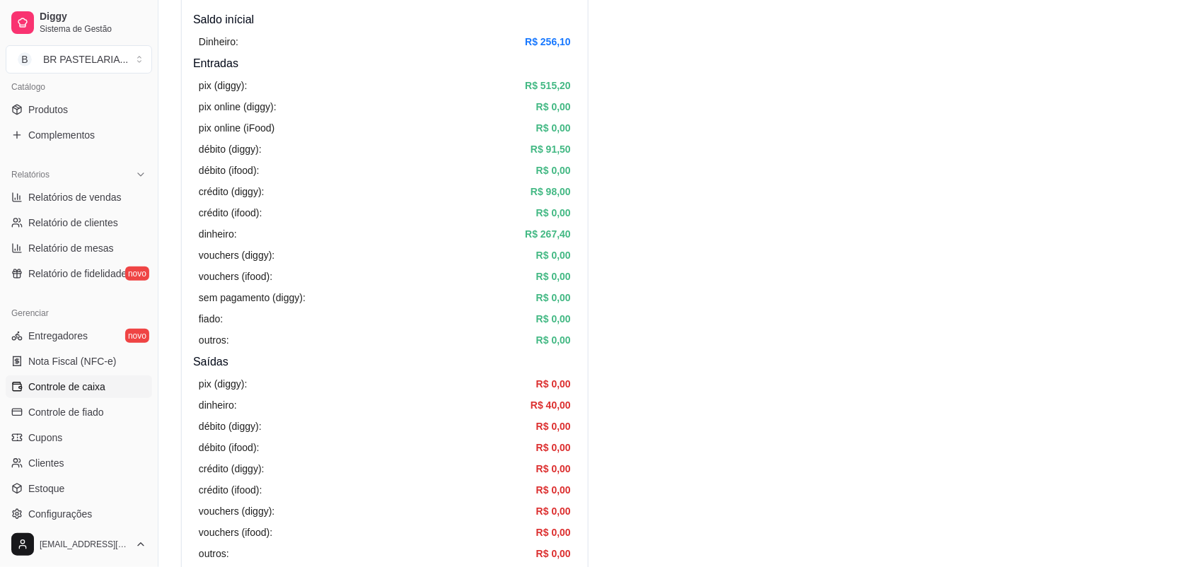
scroll to position [88, 0]
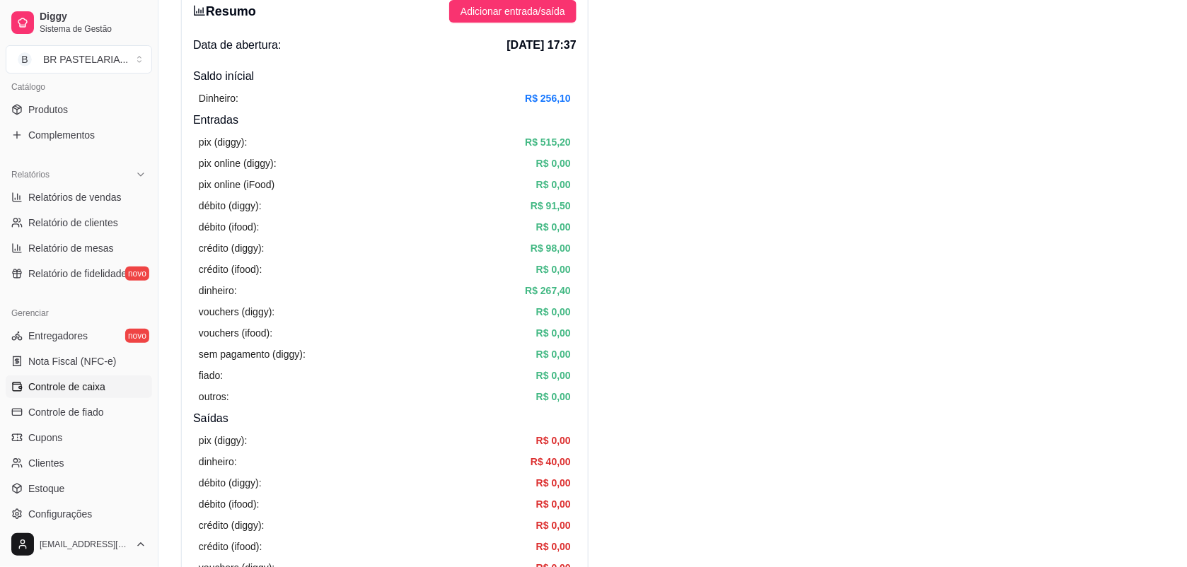
click at [545, 103] on article "R$ 256,10" at bounding box center [548, 99] width 46 height 16
click at [503, 91] on div "Dinheiro: R$ 256,10" at bounding box center [385, 99] width 372 height 16
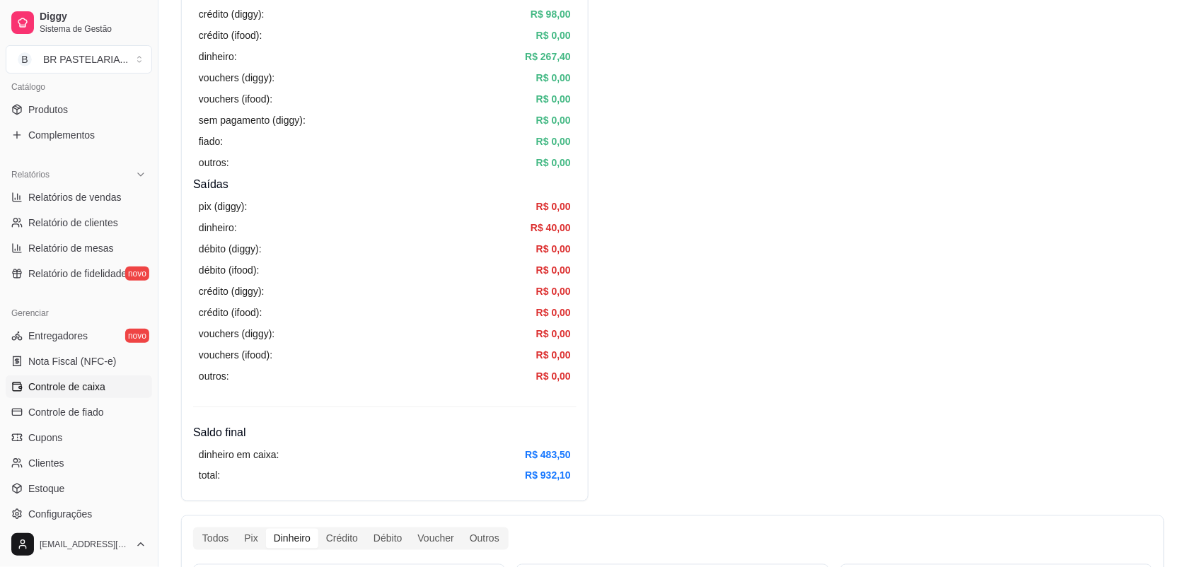
scroll to position [354, 0]
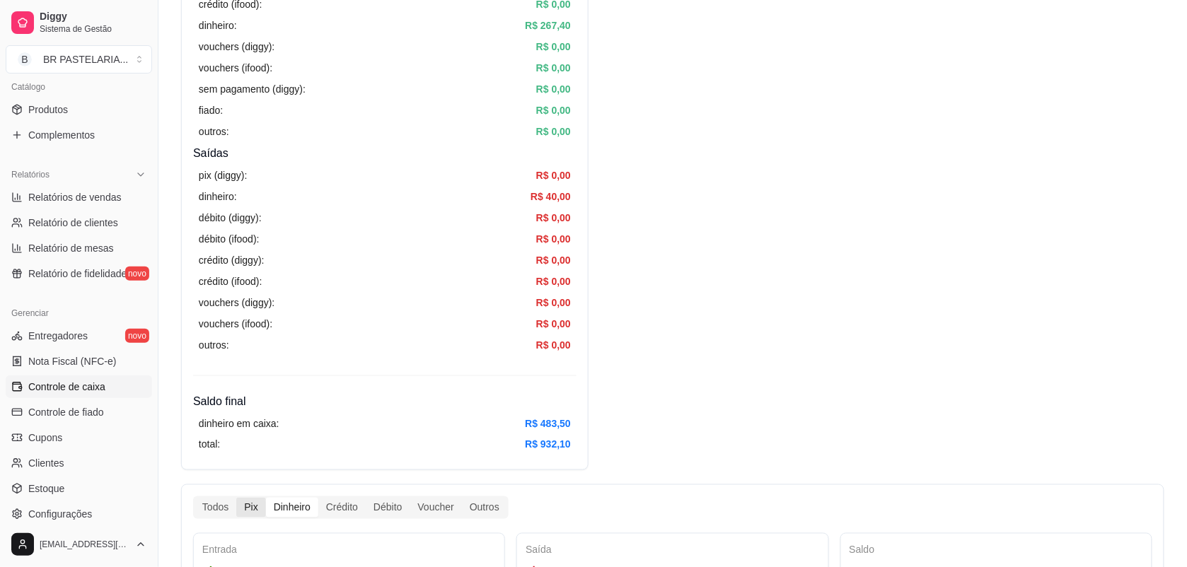
click at [245, 517] on div "Pix" at bounding box center [250, 508] width 29 height 20
click at [236, 498] on input "Pix" at bounding box center [236, 498] width 0 height 0
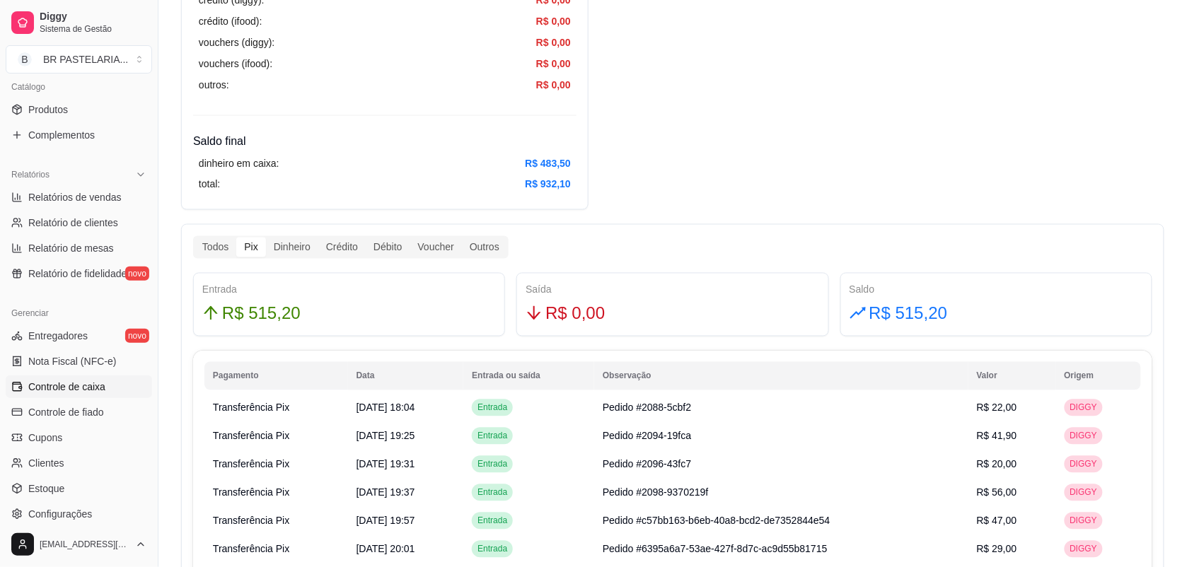
scroll to position [619, 0]
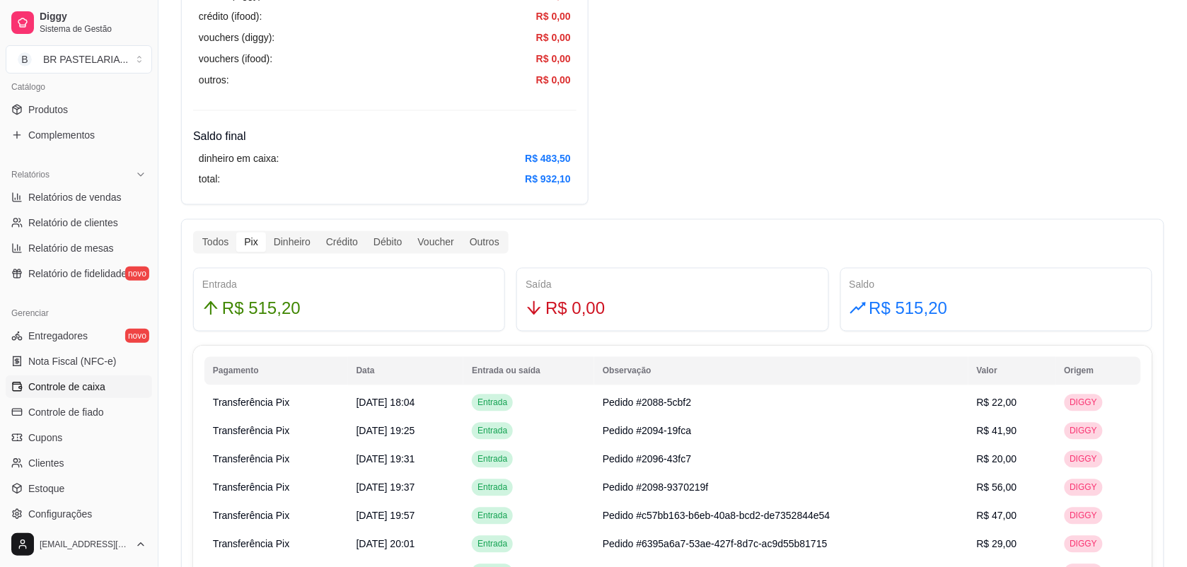
click at [242, 248] on div "Pix" at bounding box center [250, 243] width 29 height 20
click at [236, 233] on input "Pix" at bounding box center [236, 233] width 0 height 0
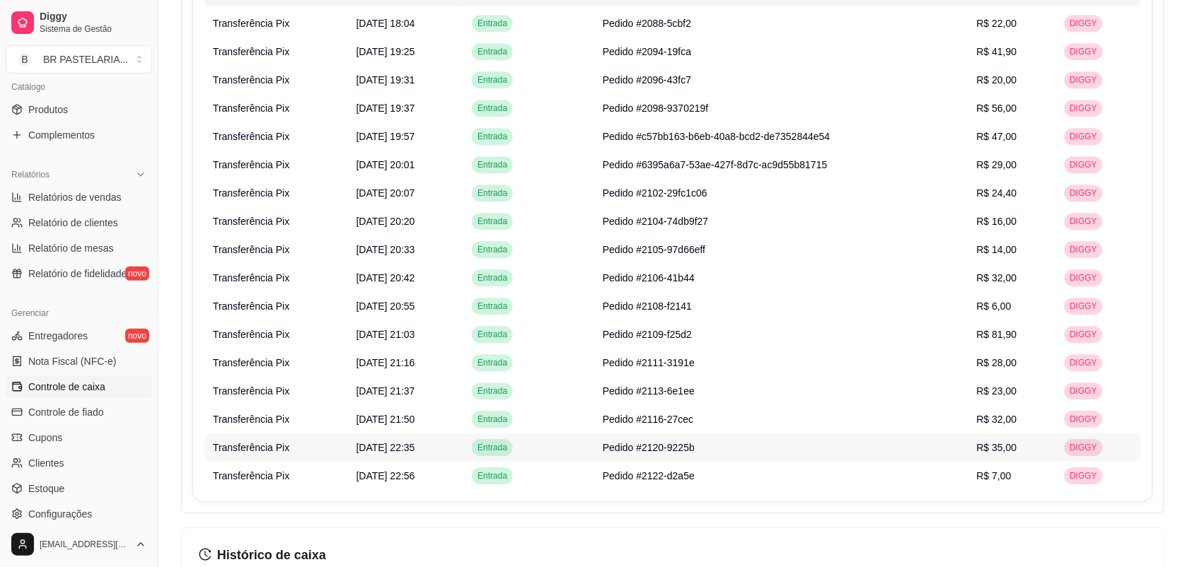
scroll to position [884, 0]
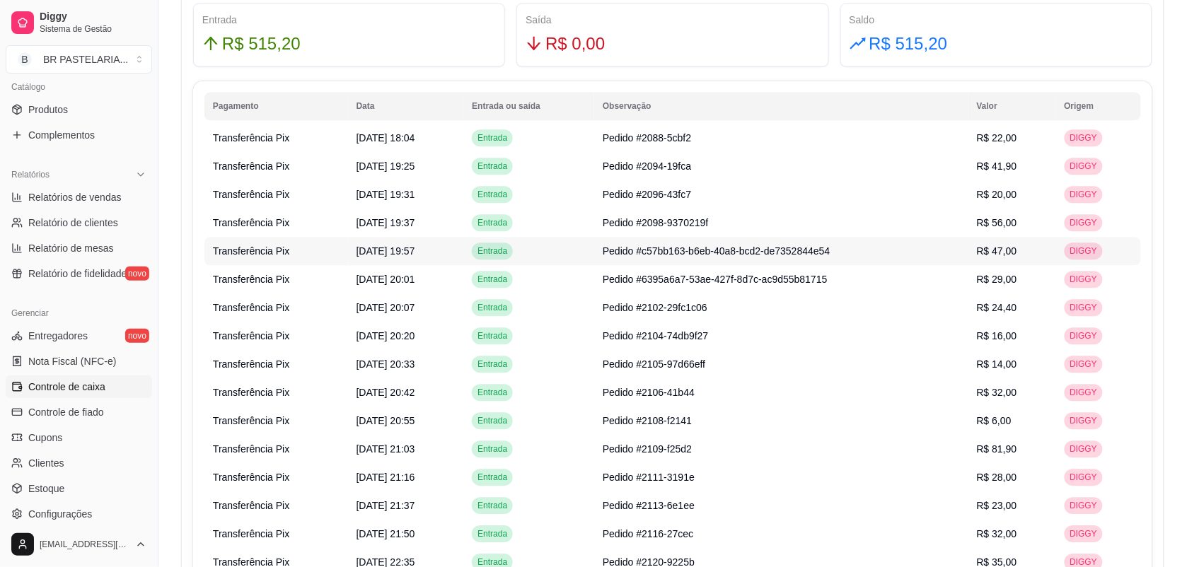
click at [810, 256] on span "Pedido #c57bb163-b6eb-40a8-bcd2-de7352844e54" at bounding box center [717, 250] width 228 height 11
click at [390, 260] on td "[DATE] 19:57" at bounding box center [406, 251] width 116 height 28
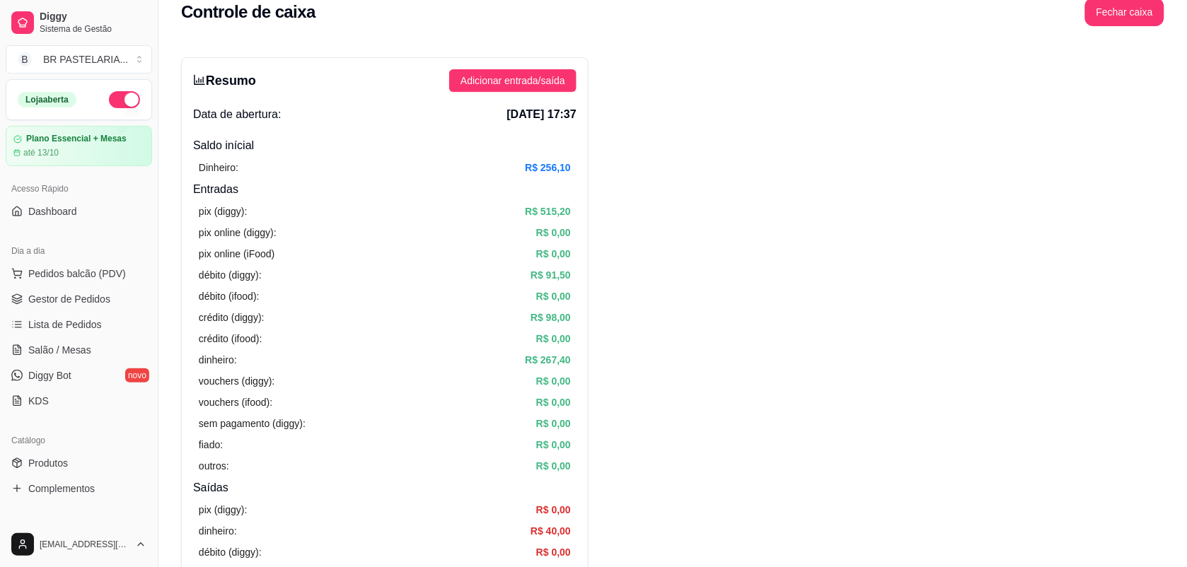
scroll to position [0, 0]
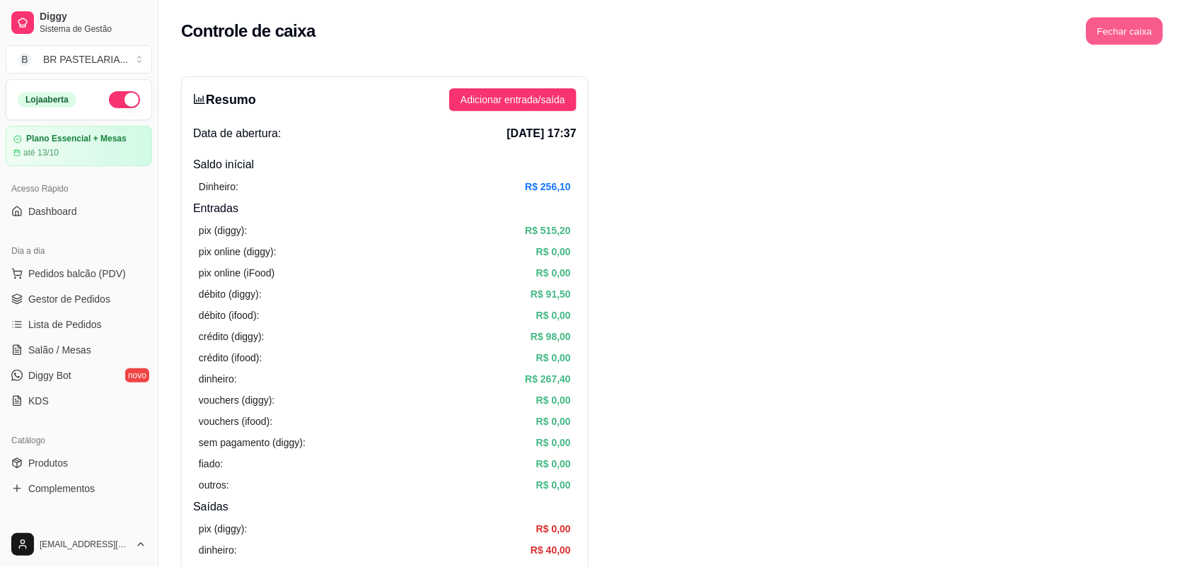
click at [1128, 39] on button "Fechar caixa" at bounding box center [1124, 32] width 77 height 28
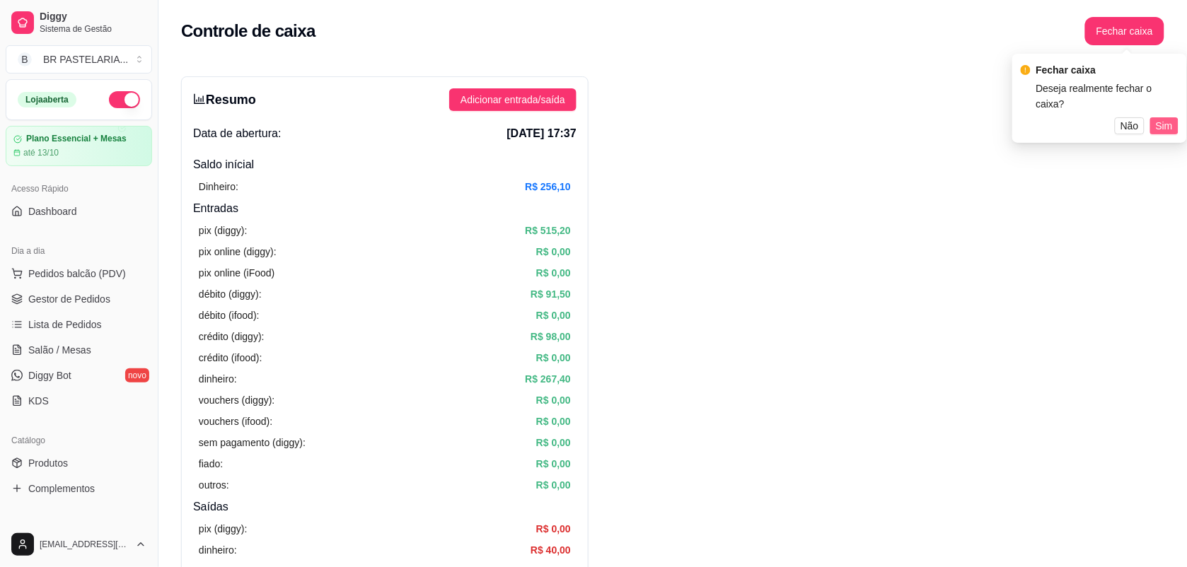
click at [1156, 118] on span "Sim" at bounding box center [1164, 126] width 17 height 16
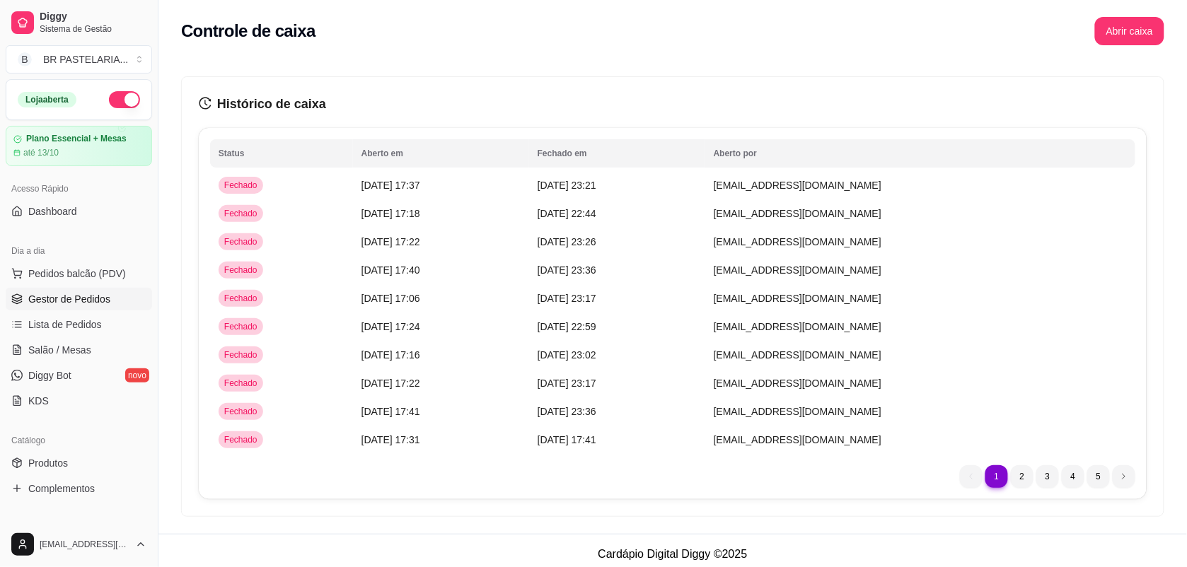
click at [104, 301] on span "Gestor de Pedidos" at bounding box center [69, 299] width 82 height 14
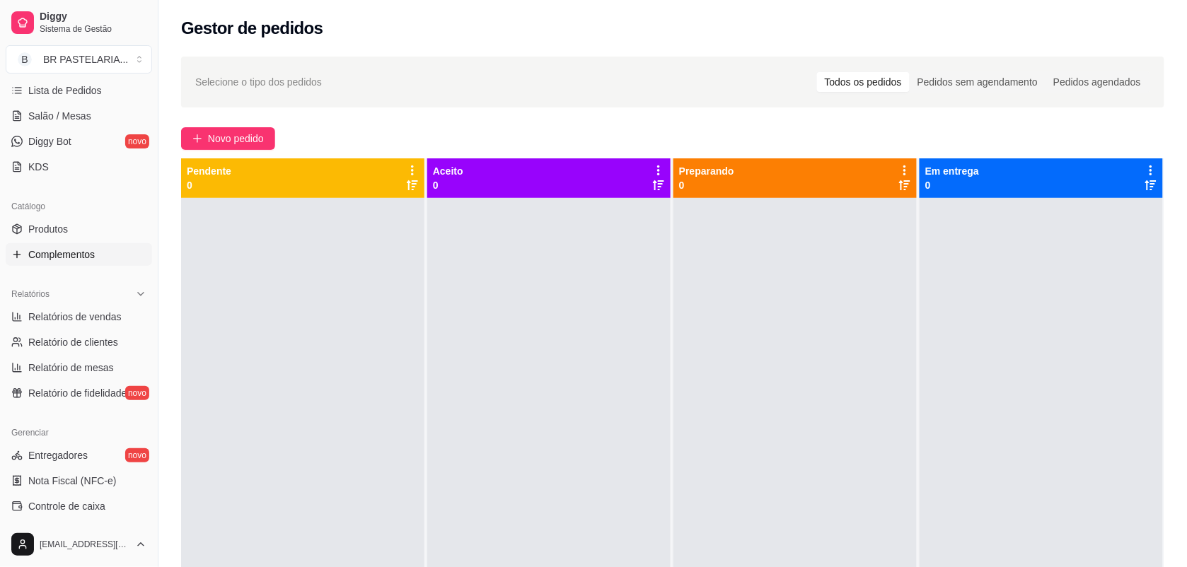
scroll to position [265, 0]
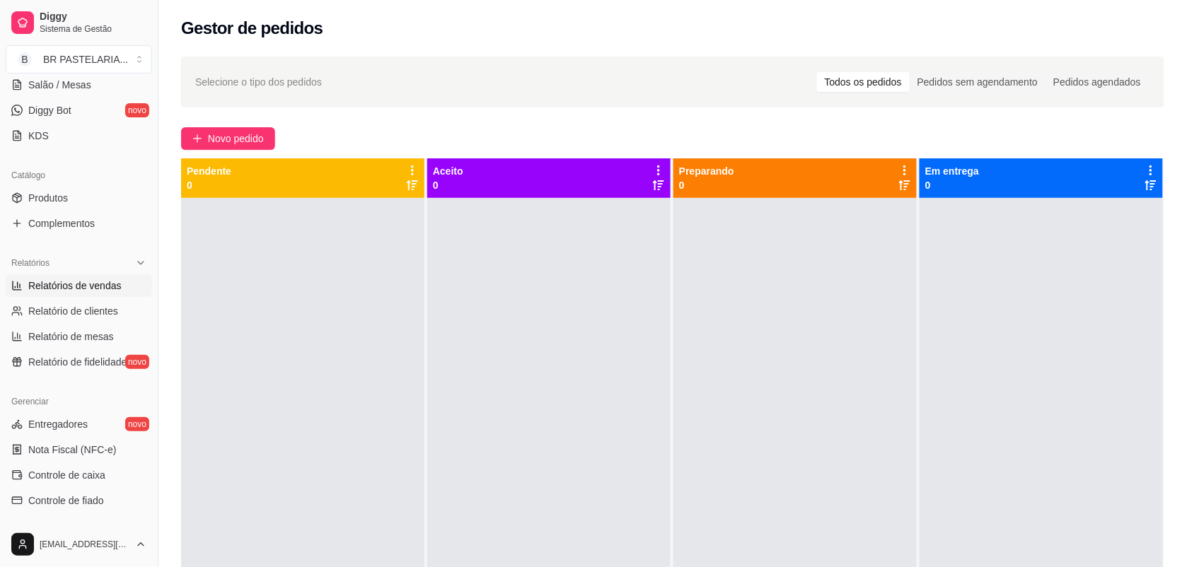
click at [86, 291] on span "Relatórios de vendas" at bounding box center [74, 286] width 93 height 14
select select "ALL"
select select "0"
